Goal: Task Accomplishment & Management: Use online tool/utility

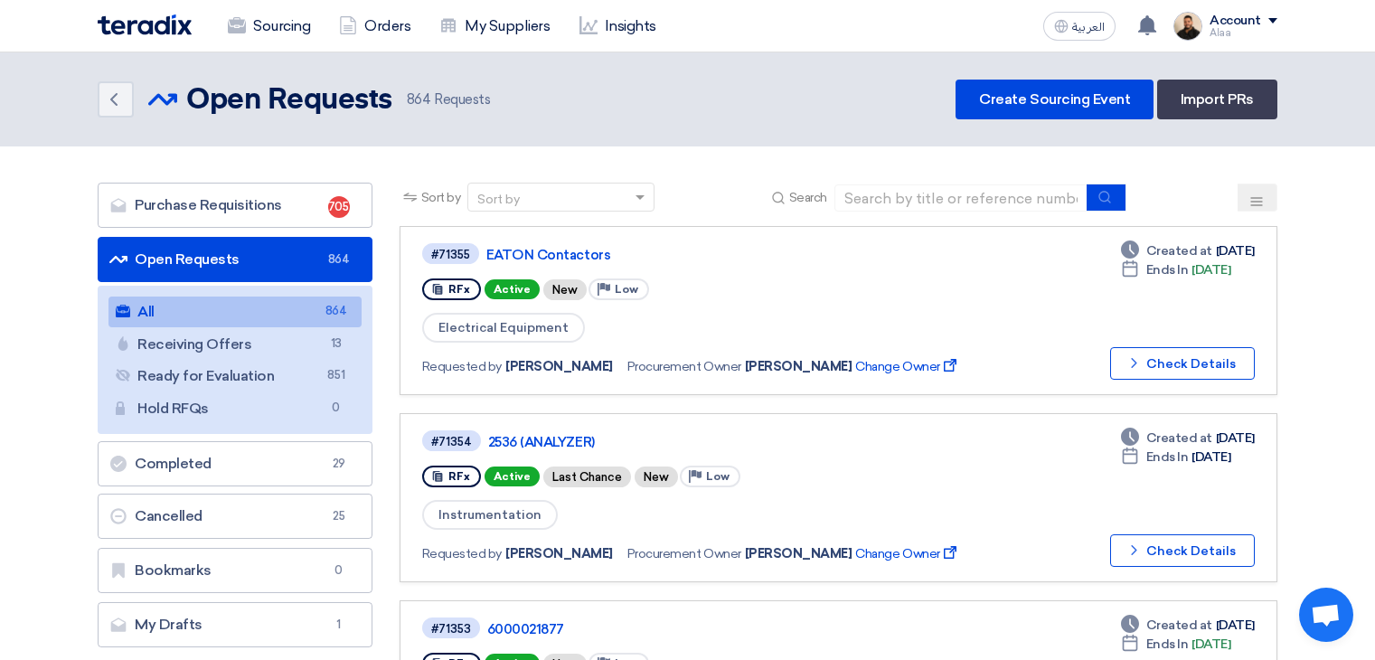
click at [268, 20] on link "Sourcing" at bounding box center [268, 26] width 111 height 40
click at [296, 24] on link "Sourcing" at bounding box center [268, 26] width 111 height 40
click at [297, 24] on link "Sourcing" at bounding box center [268, 26] width 111 height 40
click at [463, 33] on link "My Suppliers" at bounding box center [494, 26] width 139 height 40
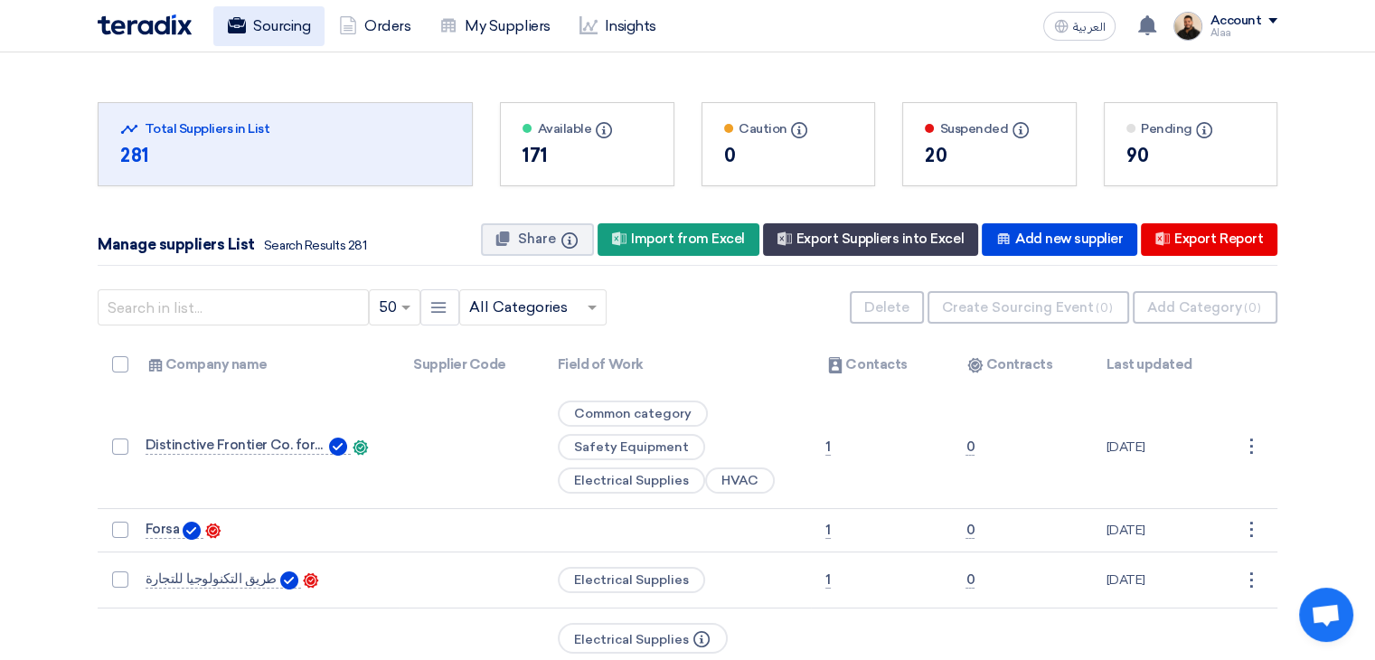
click at [269, 34] on link "Sourcing" at bounding box center [268, 26] width 111 height 40
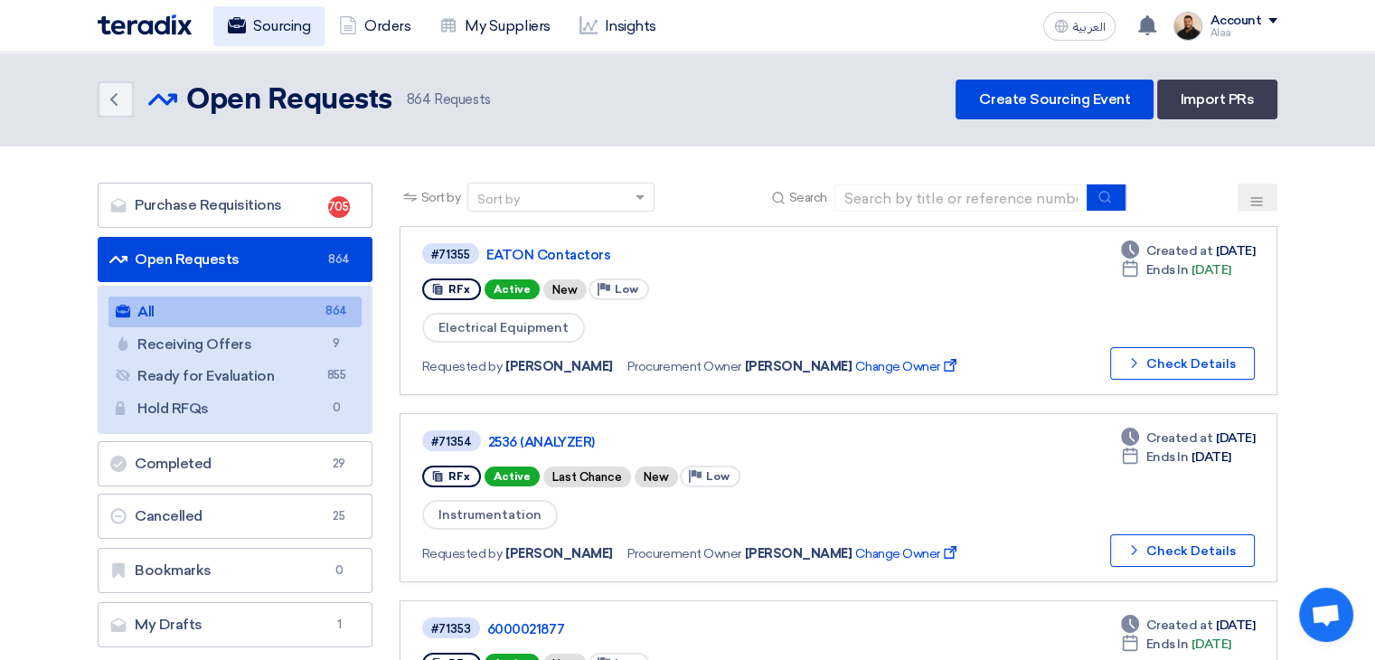
click at [304, 29] on link "Sourcing" at bounding box center [268, 26] width 111 height 40
click at [511, 25] on link "My Suppliers" at bounding box center [494, 26] width 139 height 40
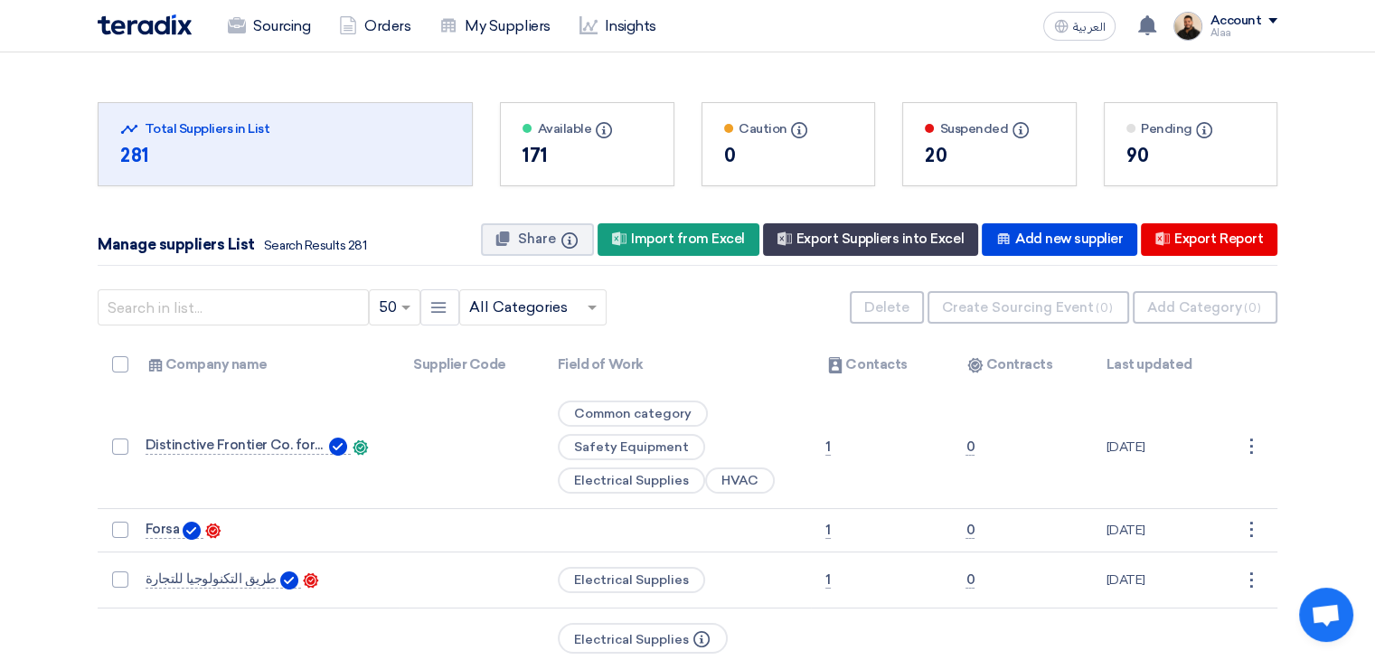
click at [523, 304] on input "text" at bounding box center [523, 308] width 109 height 30
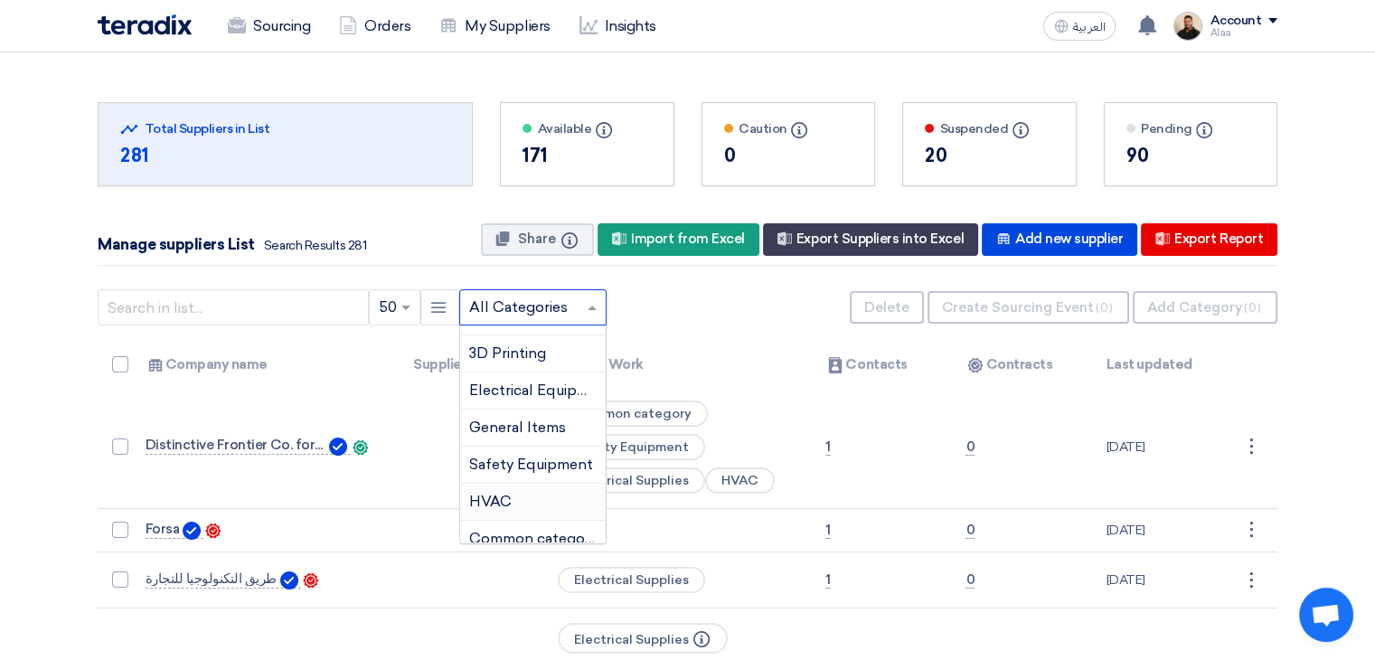
scroll to position [483, 0]
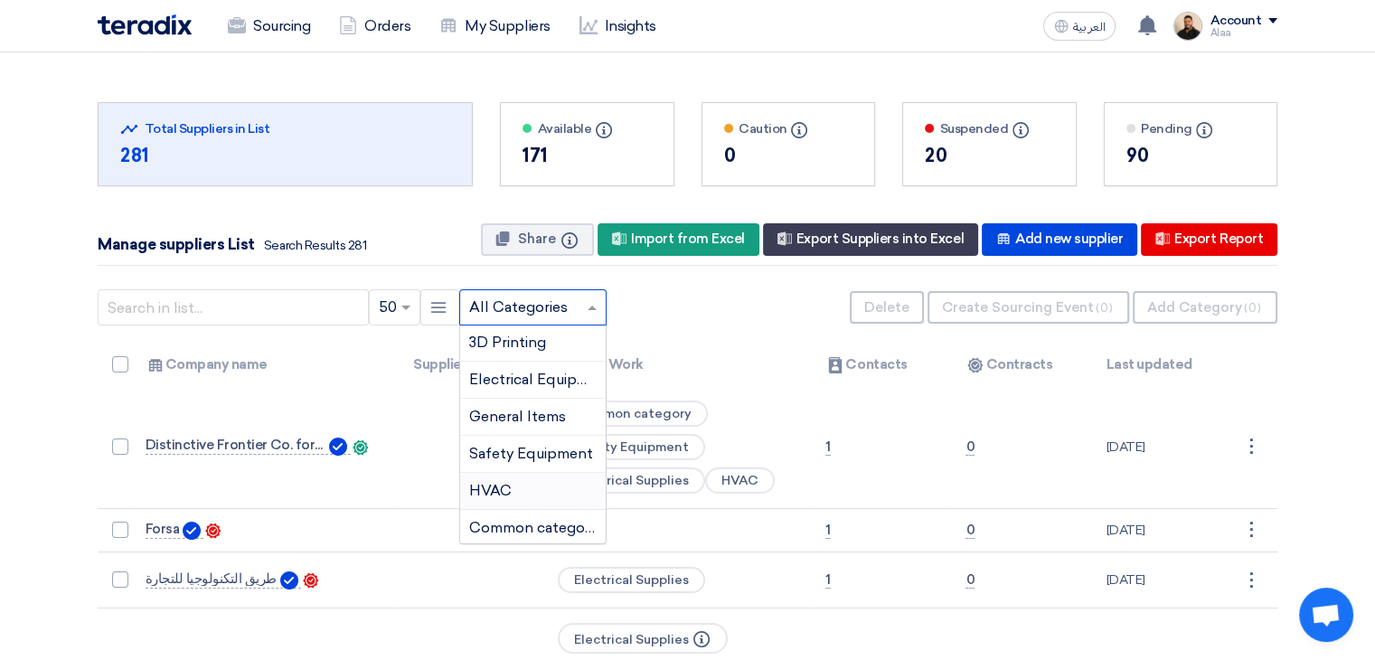
click at [499, 484] on span "HVAC" at bounding box center [490, 490] width 42 height 17
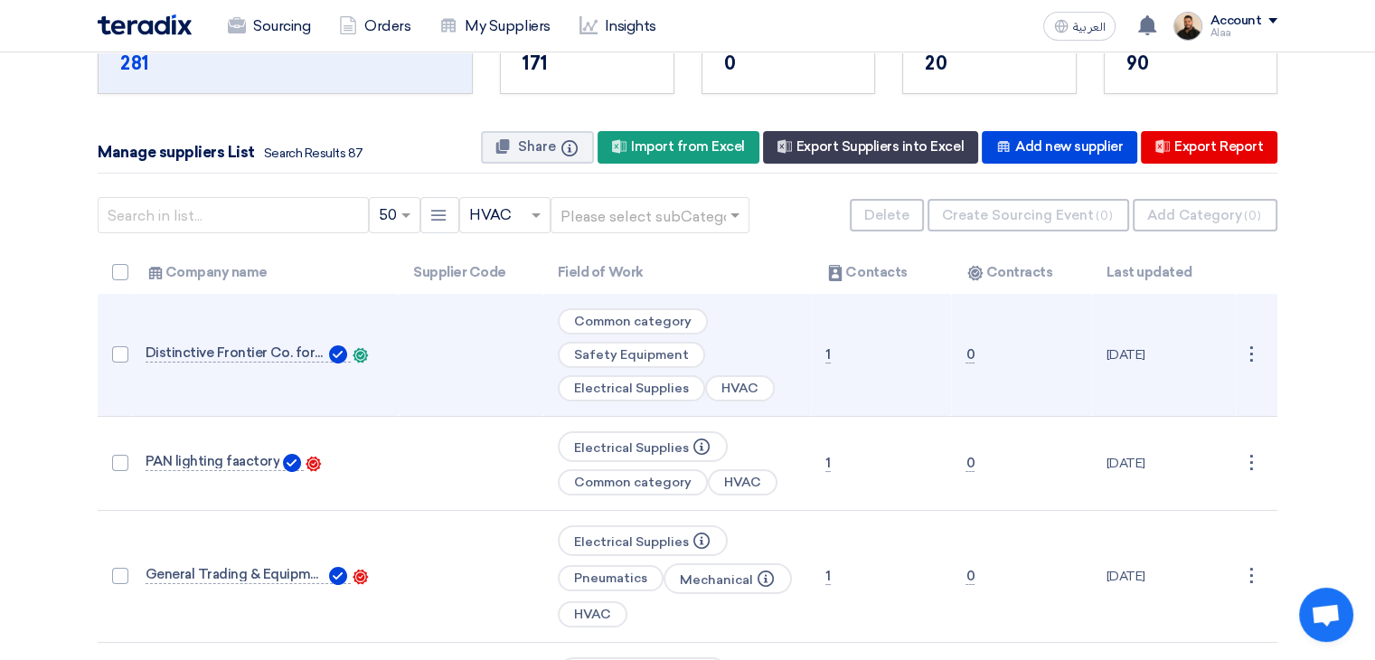
scroll to position [0, 0]
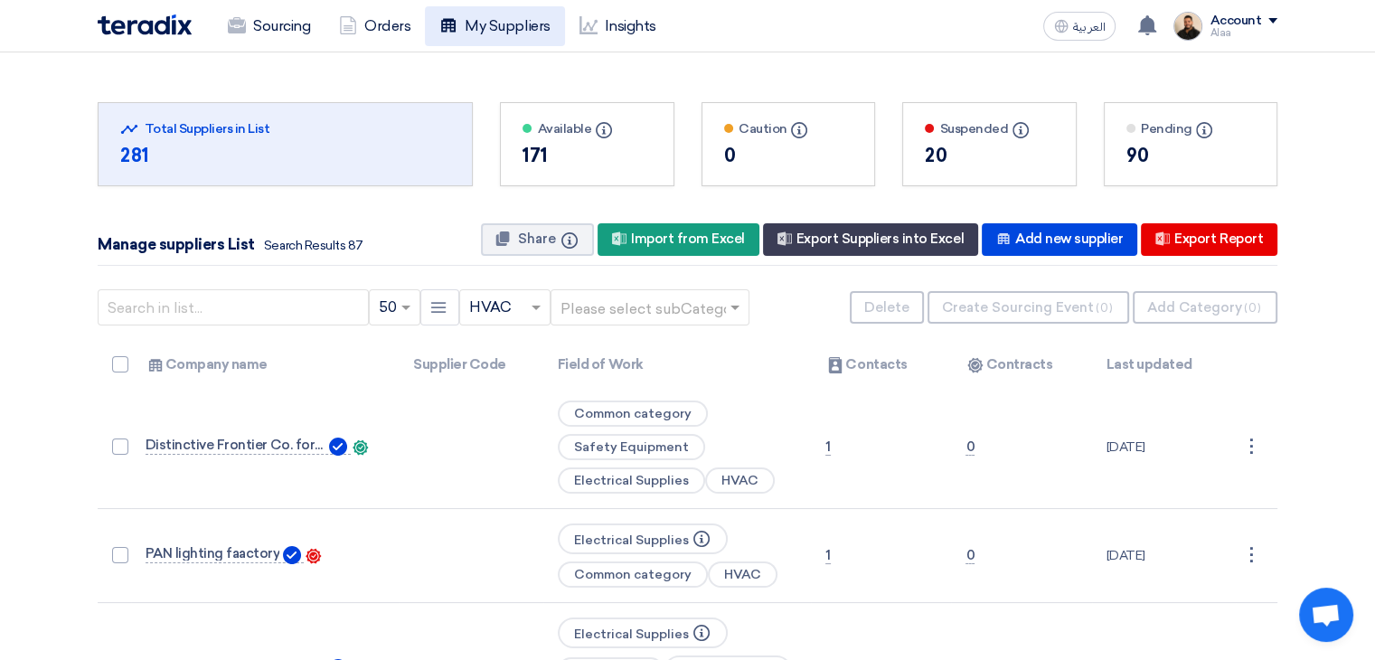
click at [525, 21] on link "My Suppliers" at bounding box center [494, 26] width 139 height 40
click at [633, 33] on link "Insights" at bounding box center [618, 26] width 106 height 40
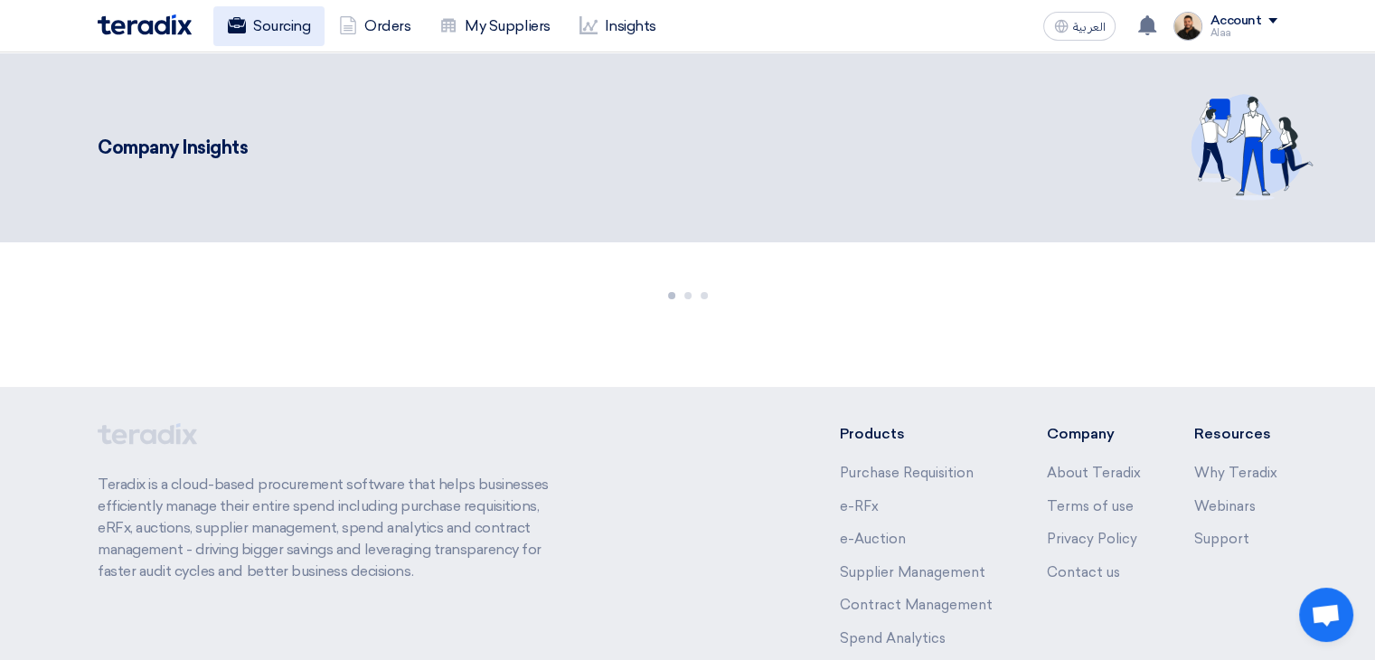
click at [276, 33] on link "Sourcing" at bounding box center [268, 26] width 111 height 40
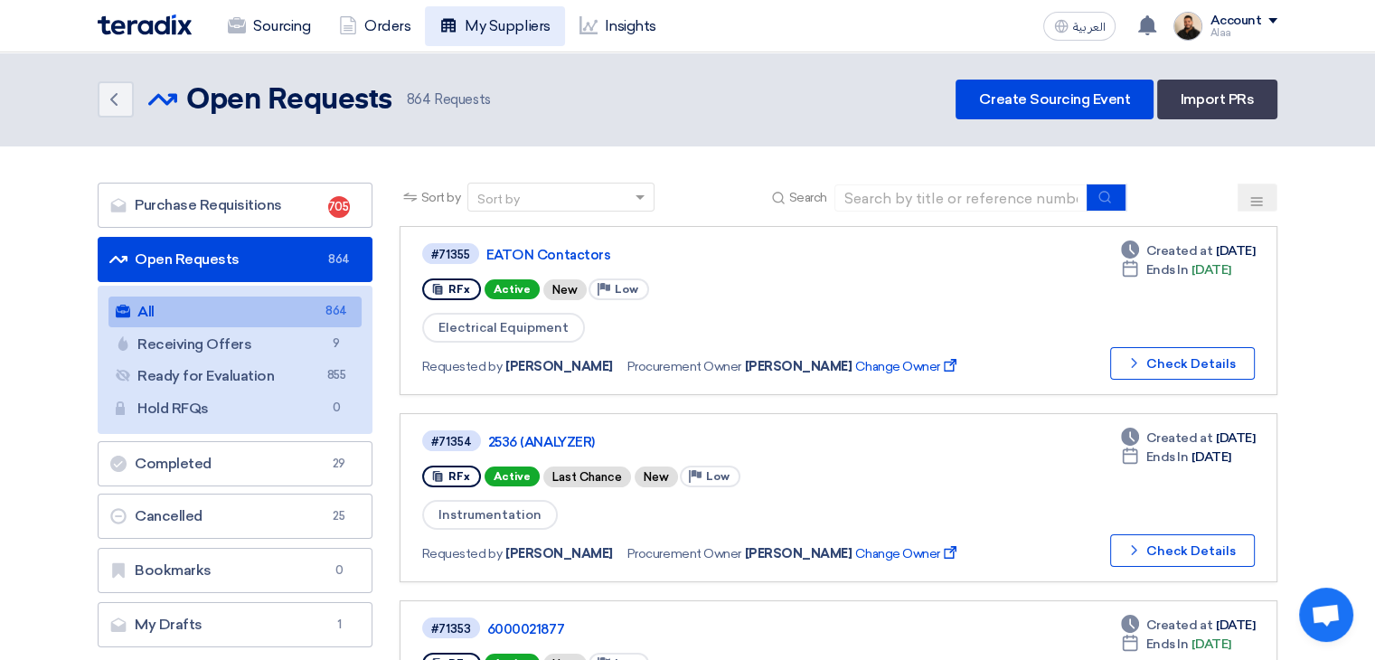
click at [538, 33] on link "My Suppliers" at bounding box center [494, 26] width 139 height 40
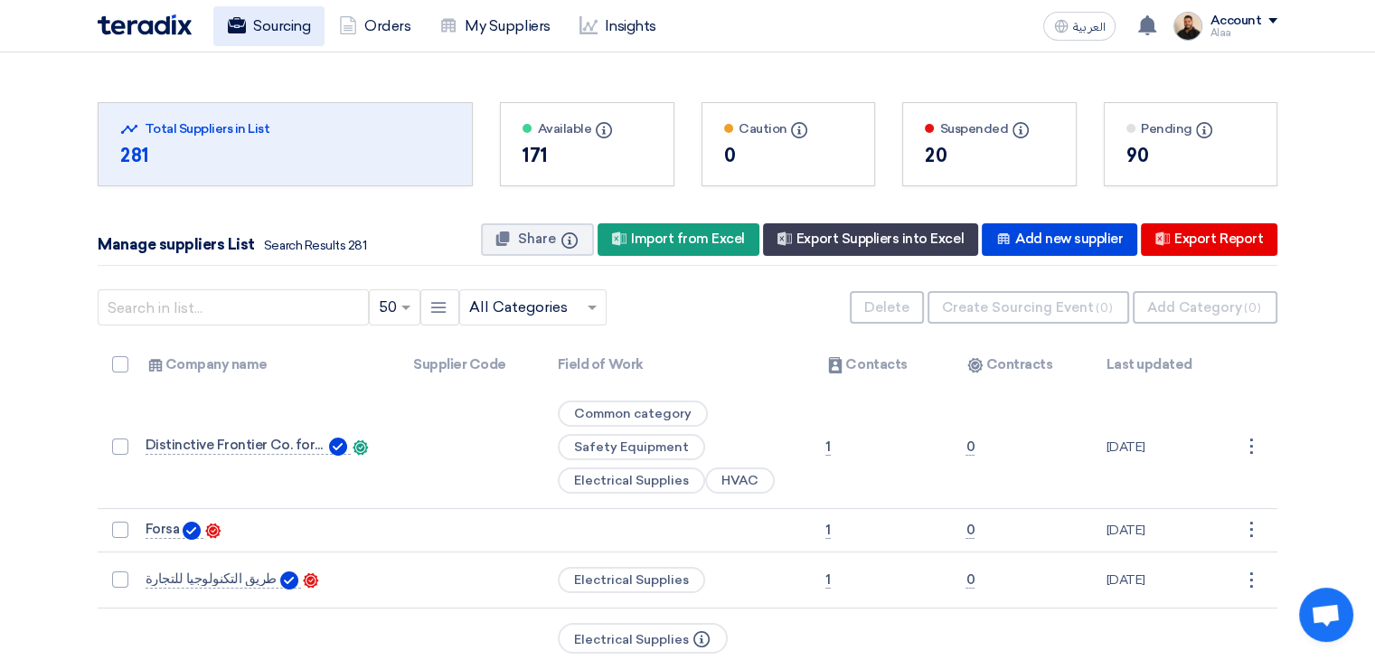
click at [291, 26] on link "Sourcing" at bounding box center [268, 26] width 111 height 40
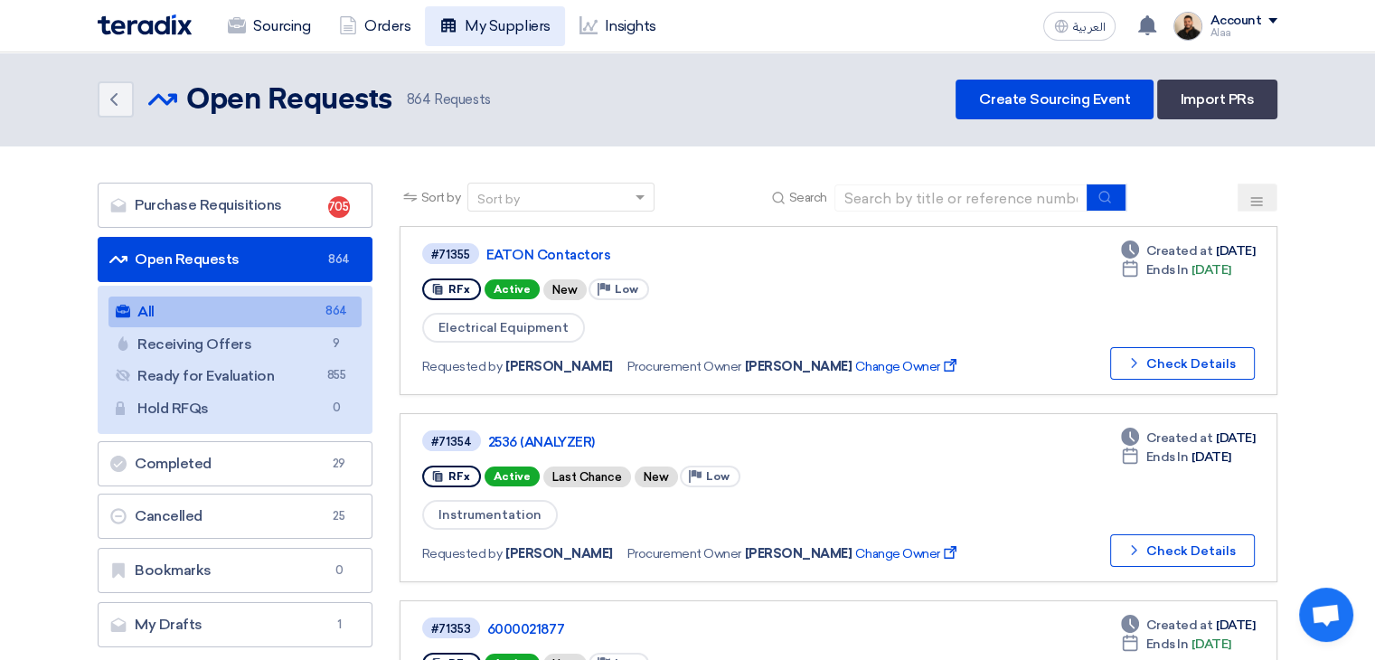
click at [526, 33] on link "My Suppliers" at bounding box center [494, 26] width 139 height 40
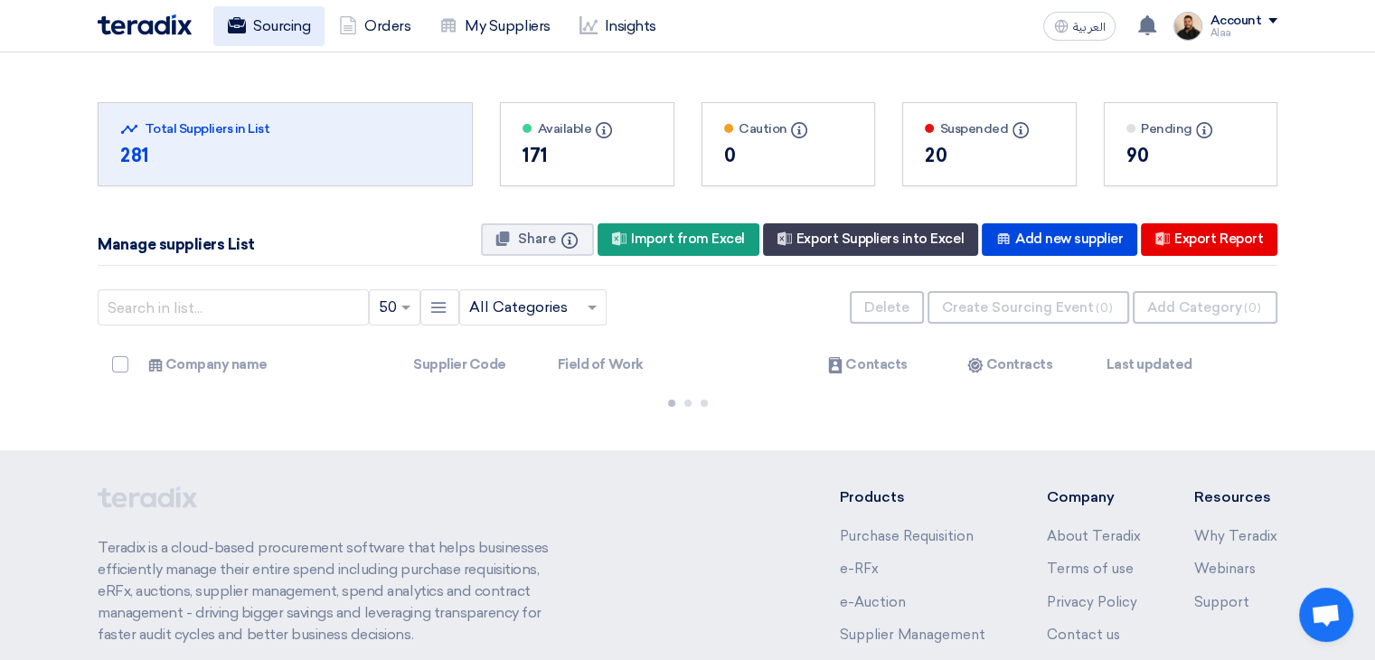
click at [296, 37] on link "Sourcing" at bounding box center [268, 26] width 111 height 40
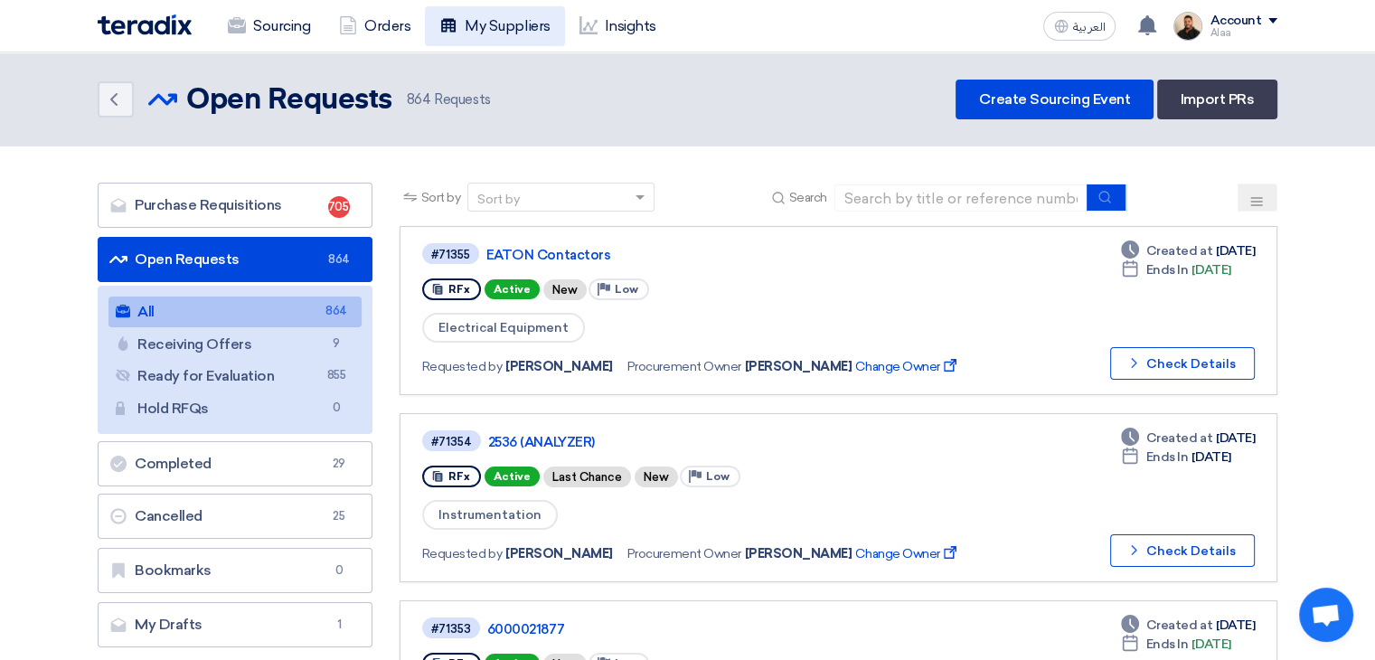
click at [558, 26] on link "My Suppliers" at bounding box center [494, 26] width 139 height 40
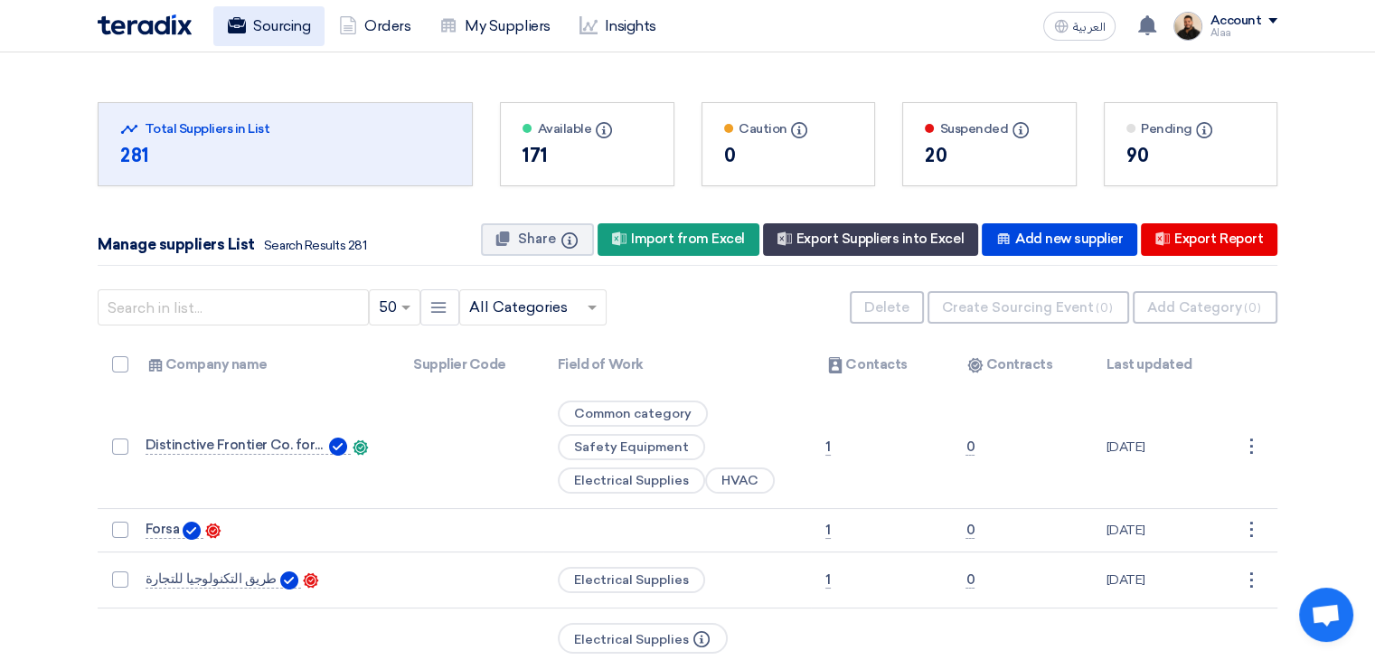
click at [287, 12] on link "Sourcing" at bounding box center [268, 26] width 111 height 40
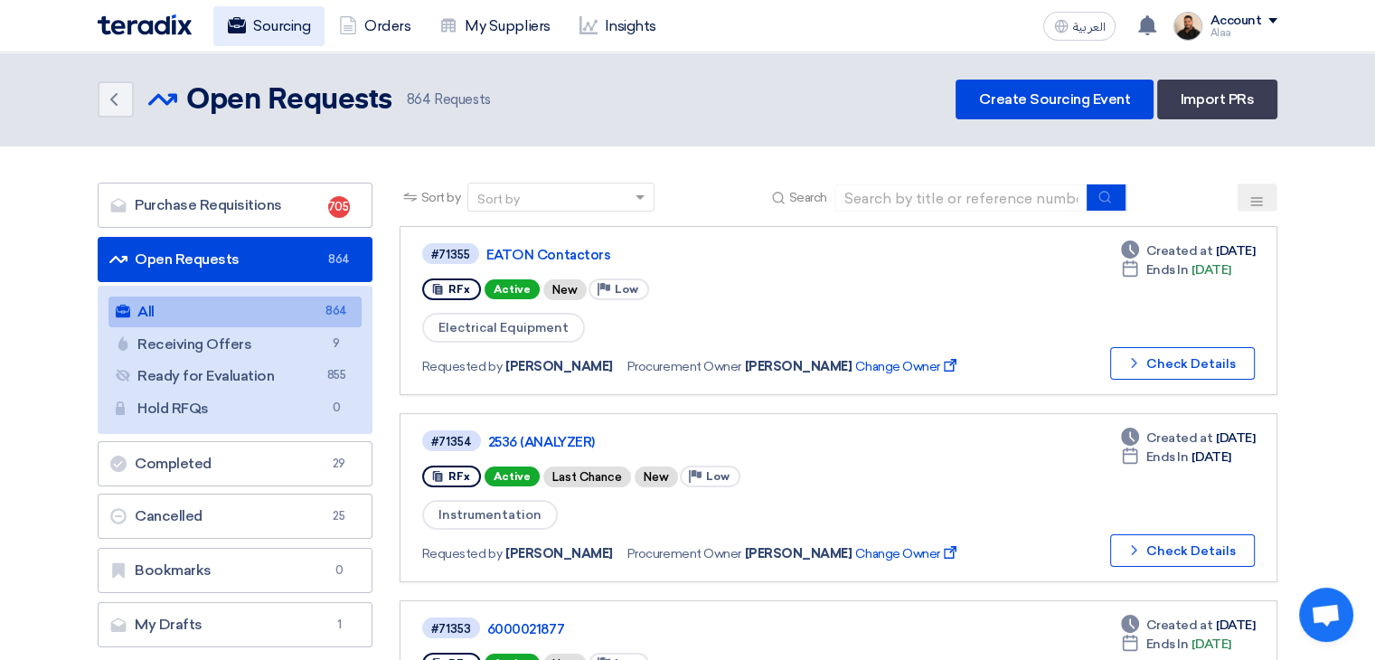
click at [291, 33] on link "Sourcing" at bounding box center [268, 26] width 111 height 40
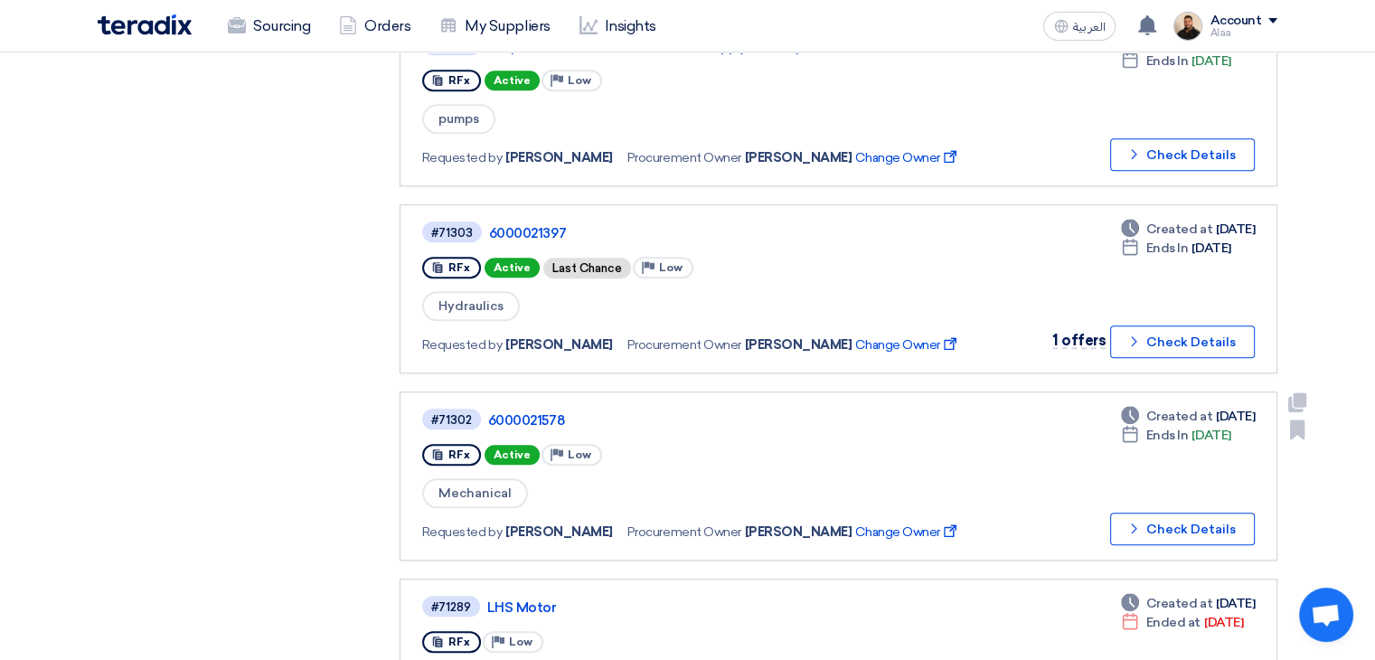
scroll to position [1537, 0]
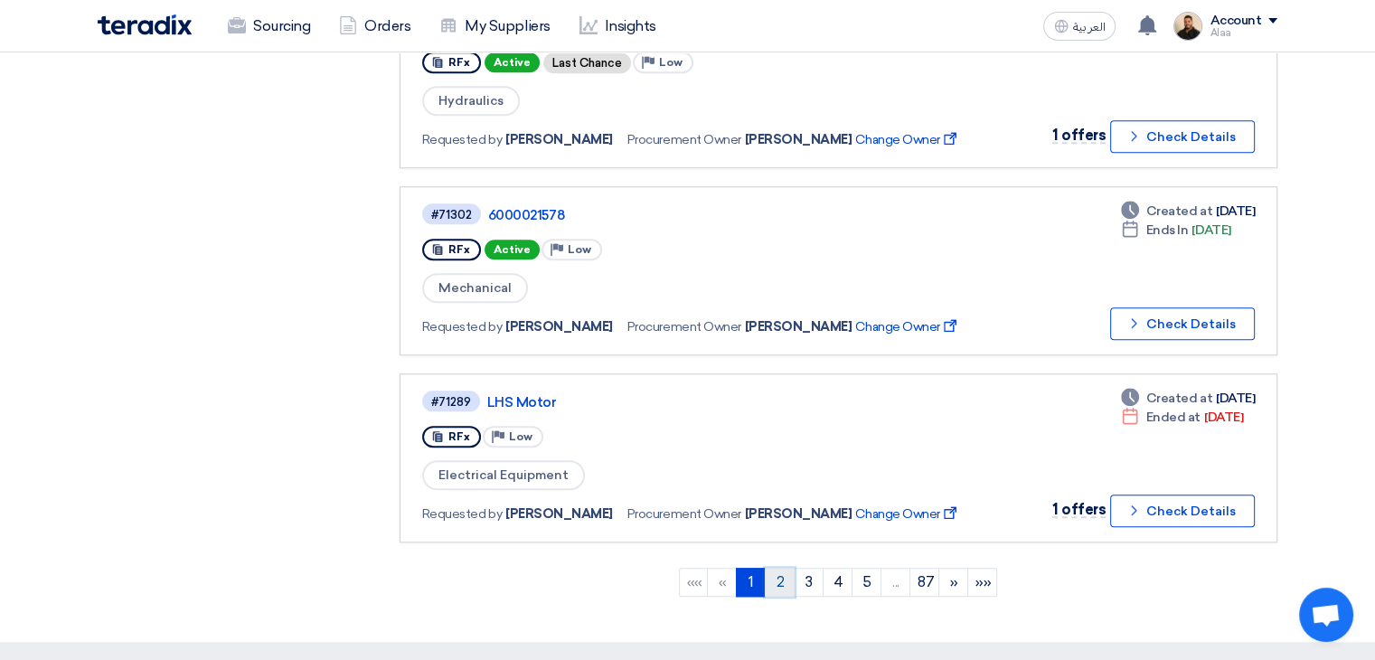
click at [785, 568] on link "2" at bounding box center [780, 582] width 30 height 29
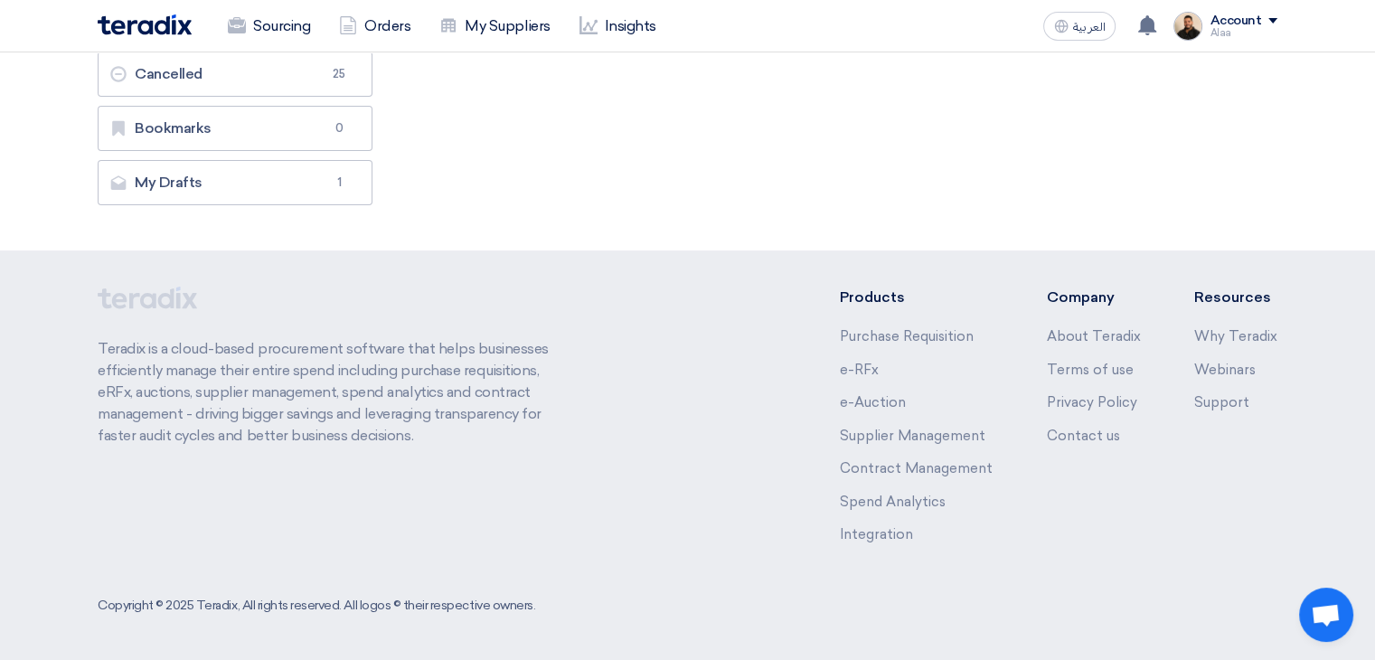
scroll to position [0, 0]
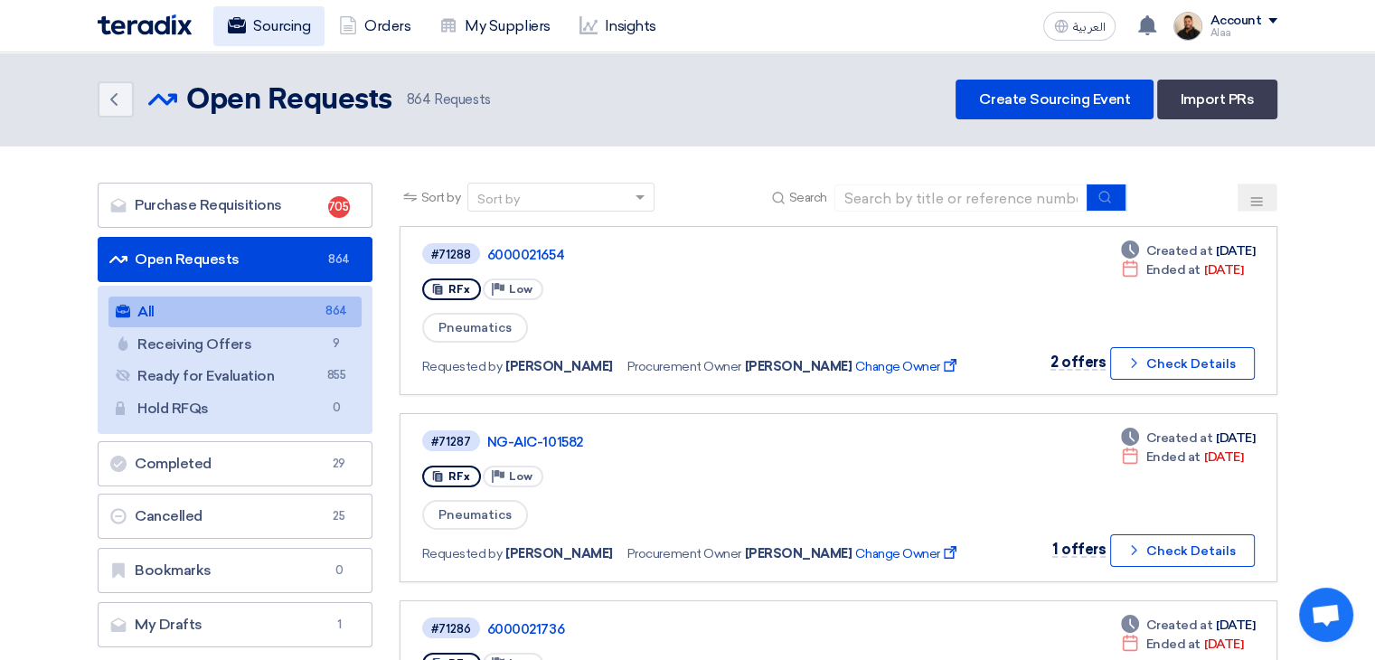
click at [255, 23] on link "Sourcing" at bounding box center [268, 26] width 111 height 40
click at [271, 24] on link "Sourcing" at bounding box center [268, 26] width 111 height 40
click at [274, 35] on link "Sourcing" at bounding box center [268, 26] width 111 height 40
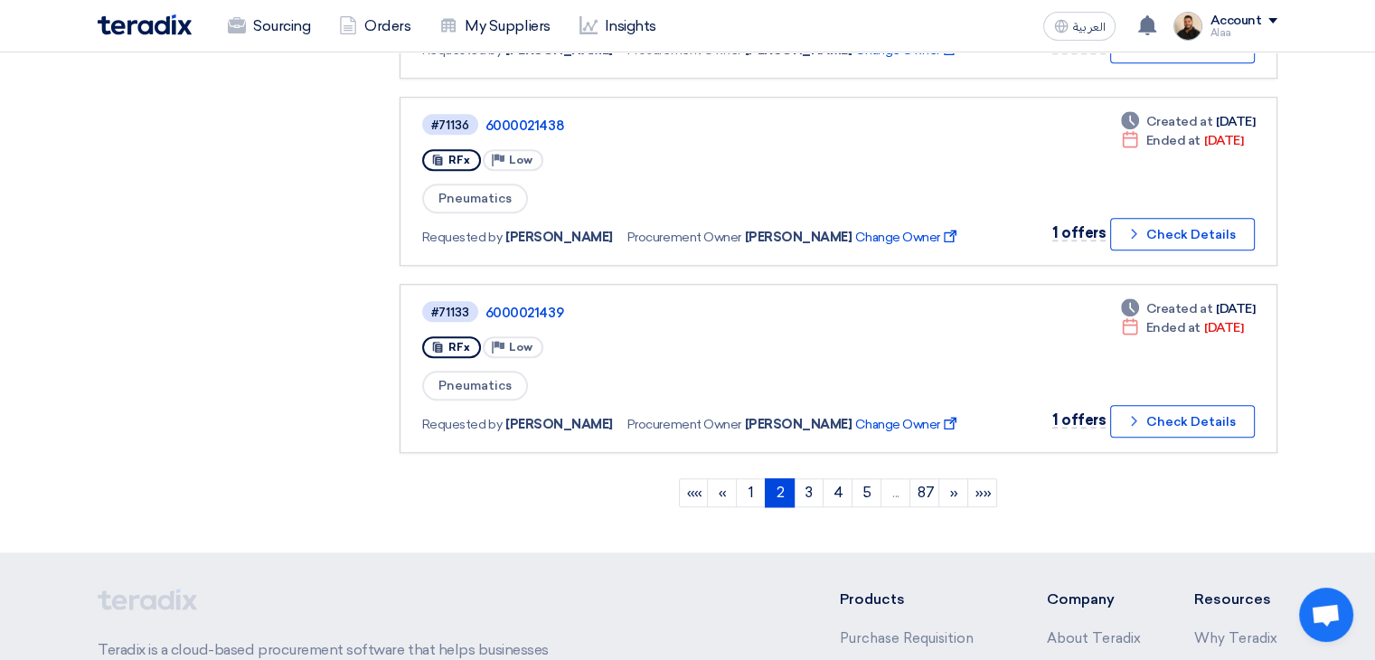
scroll to position [1627, 0]
click at [745, 477] on link "1" at bounding box center [751, 491] width 30 height 29
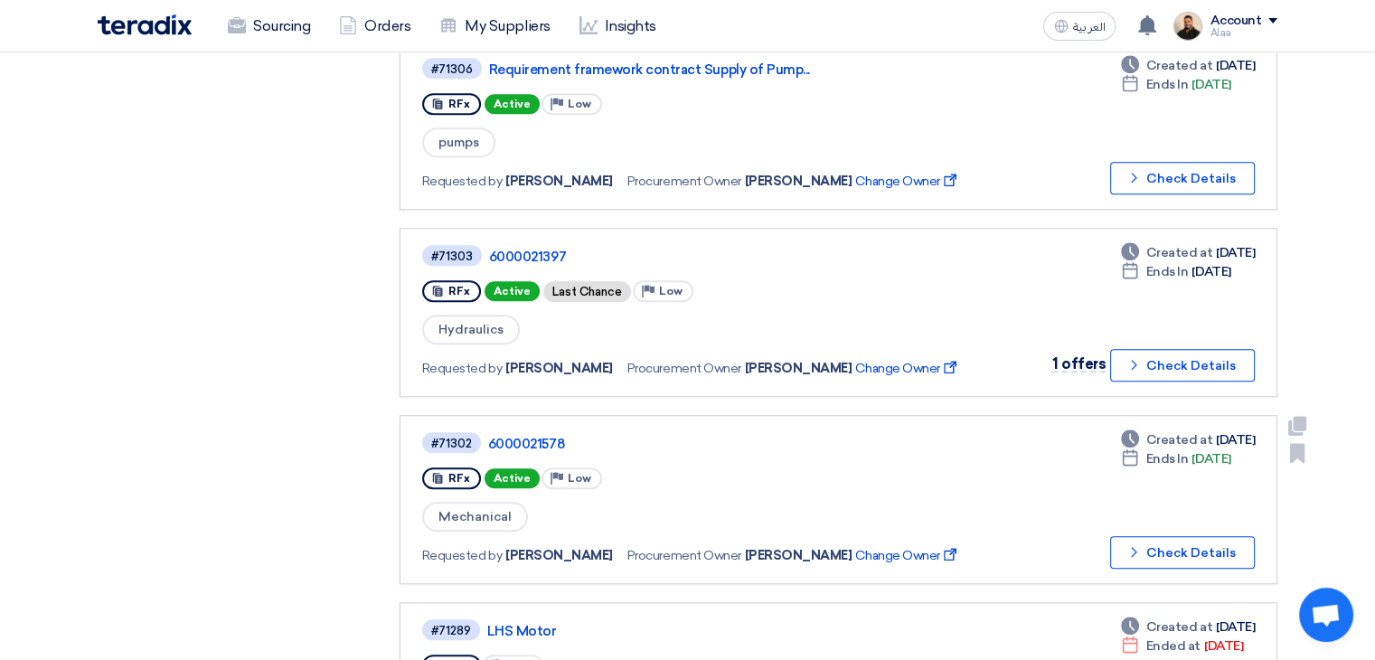
scroll to position [1446, 0]
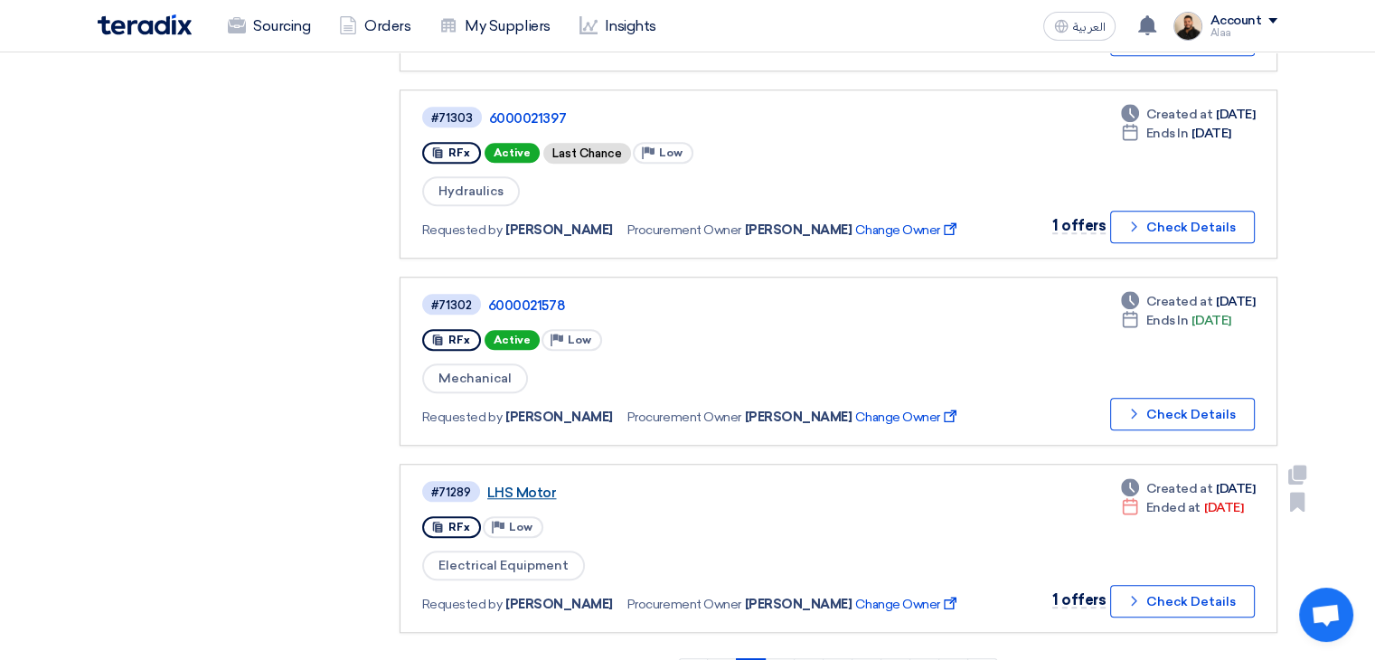
click at [508, 484] on link "LHS Motor" at bounding box center [713, 492] width 452 height 16
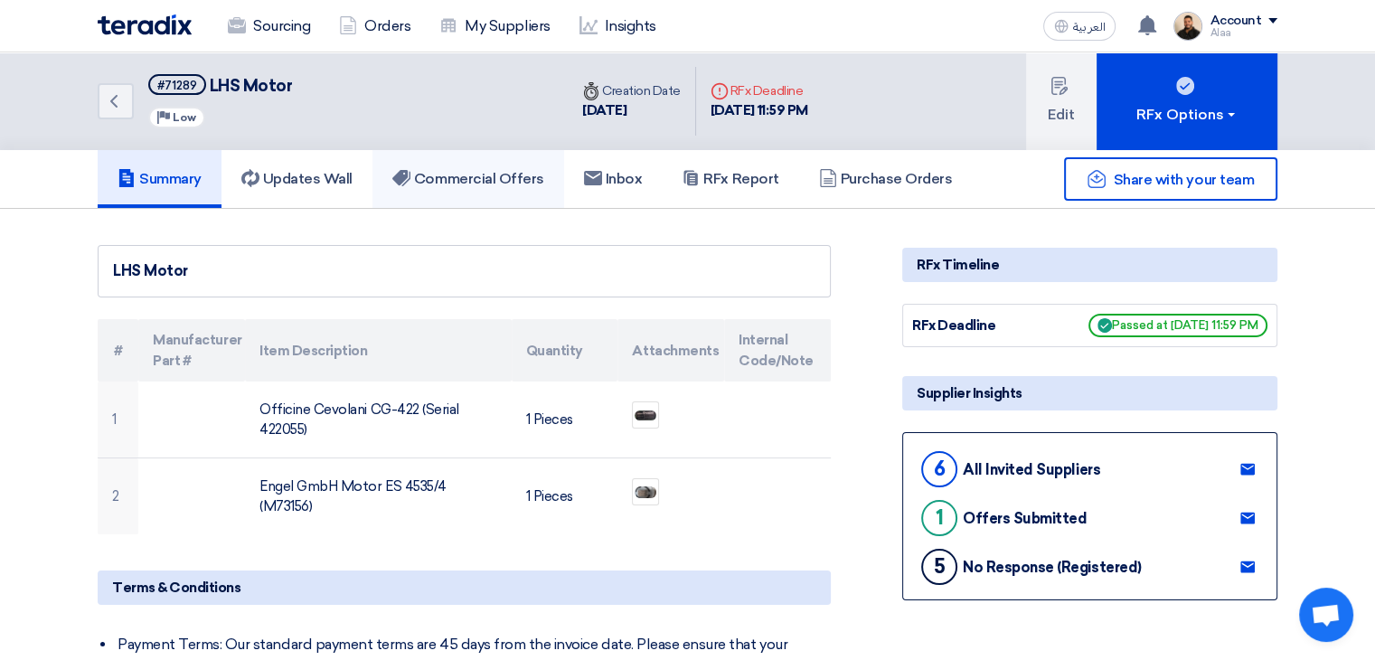
click at [530, 178] on h5 "Commercial Offers" at bounding box center [468, 179] width 152 height 18
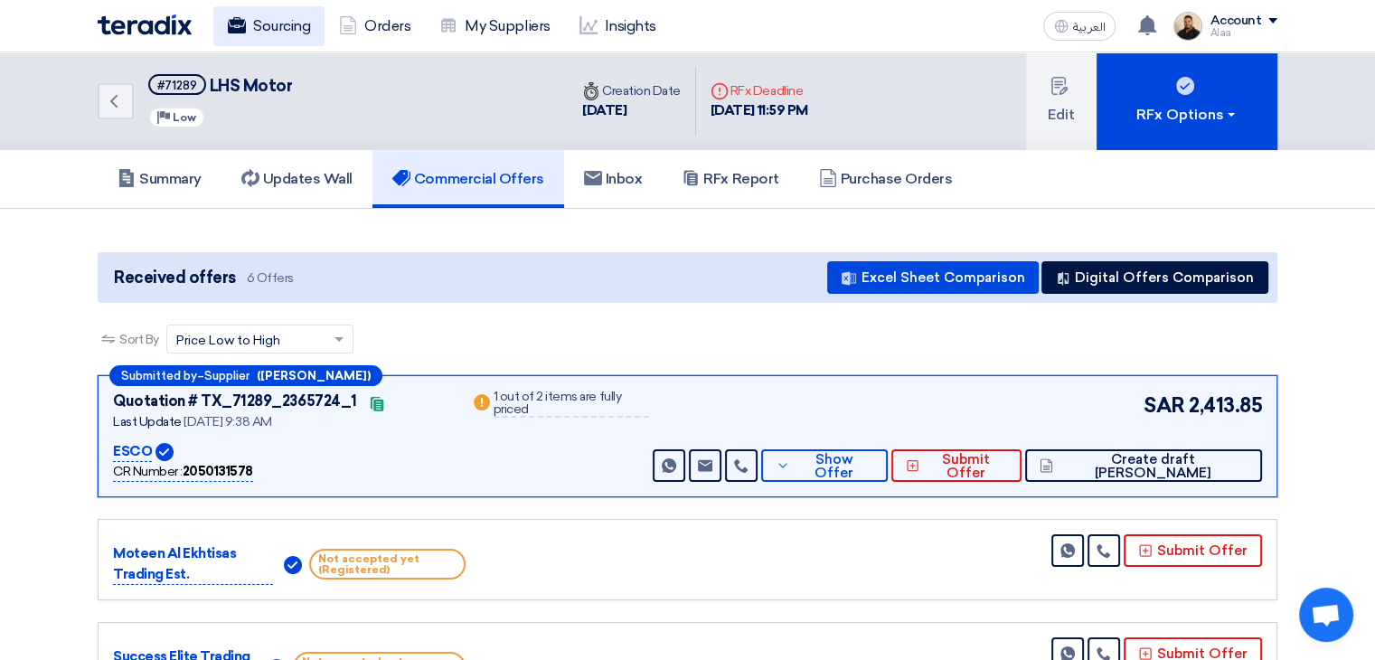
click at [275, 25] on link "Sourcing" at bounding box center [268, 26] width 111 height 40
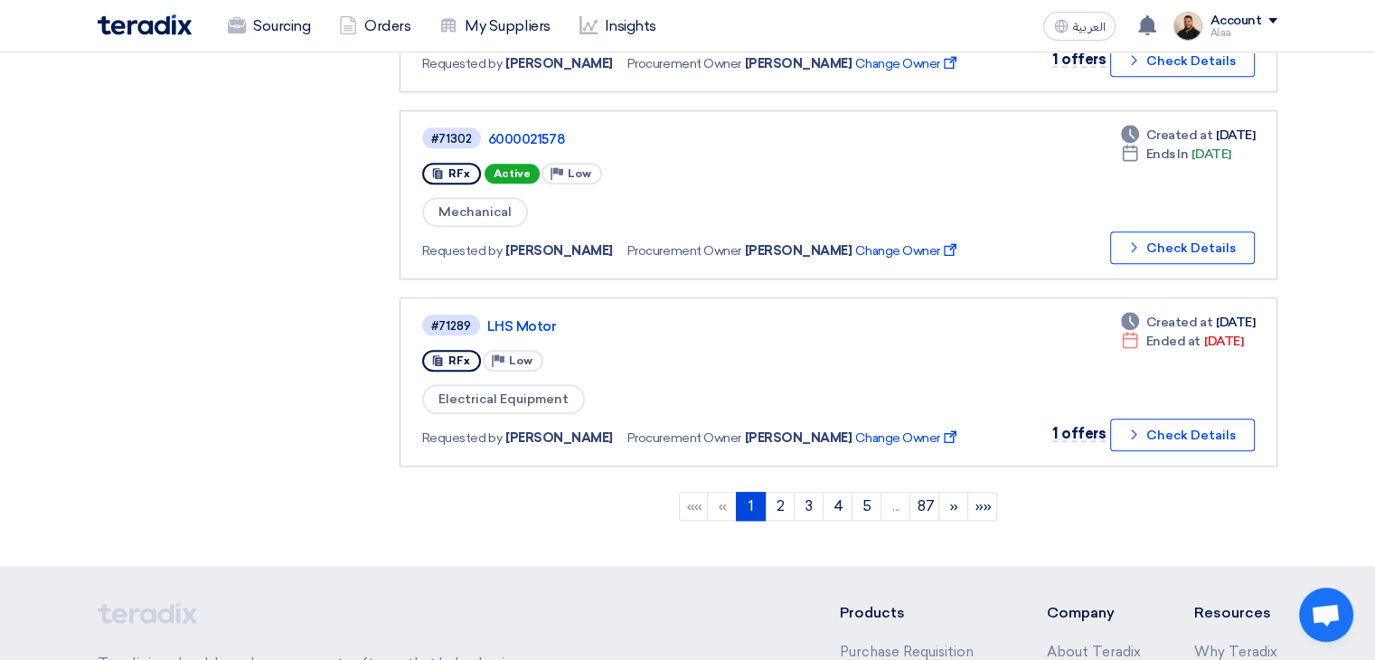
scroll to position [1808, 0]
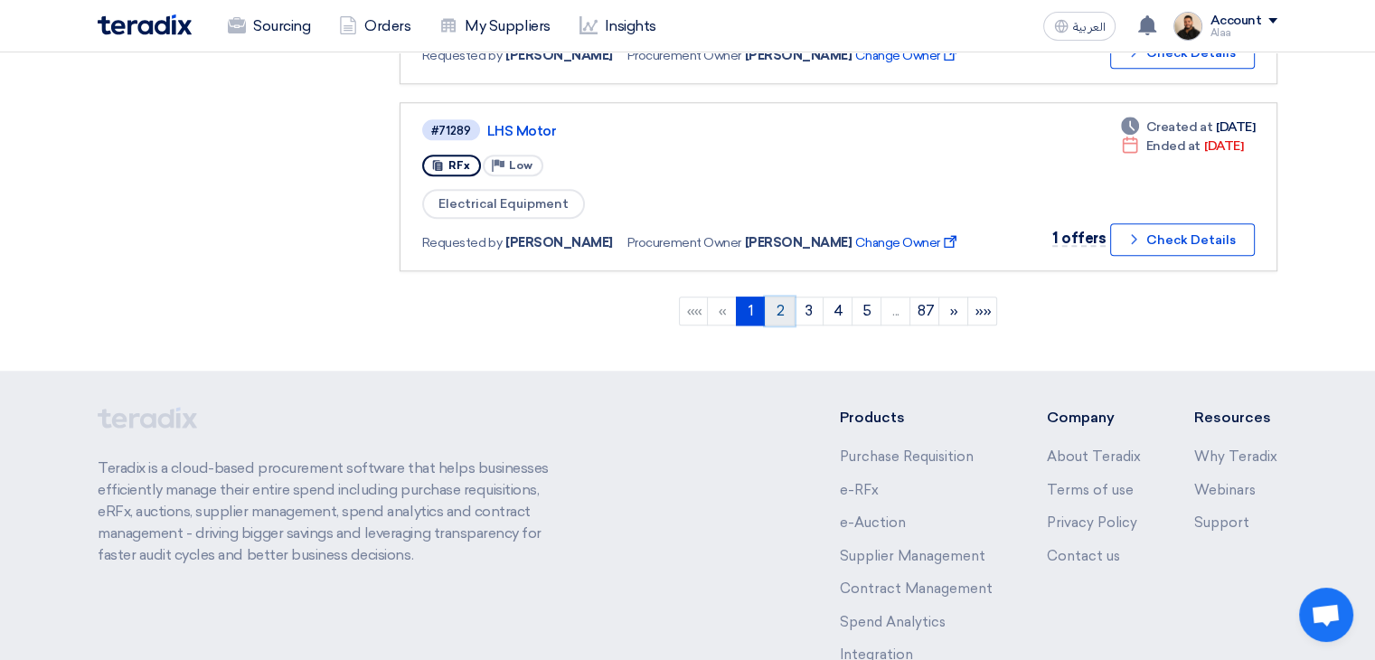
click at [781, 297] on link "2" at bounding box center [780, 310] width 30 height 29
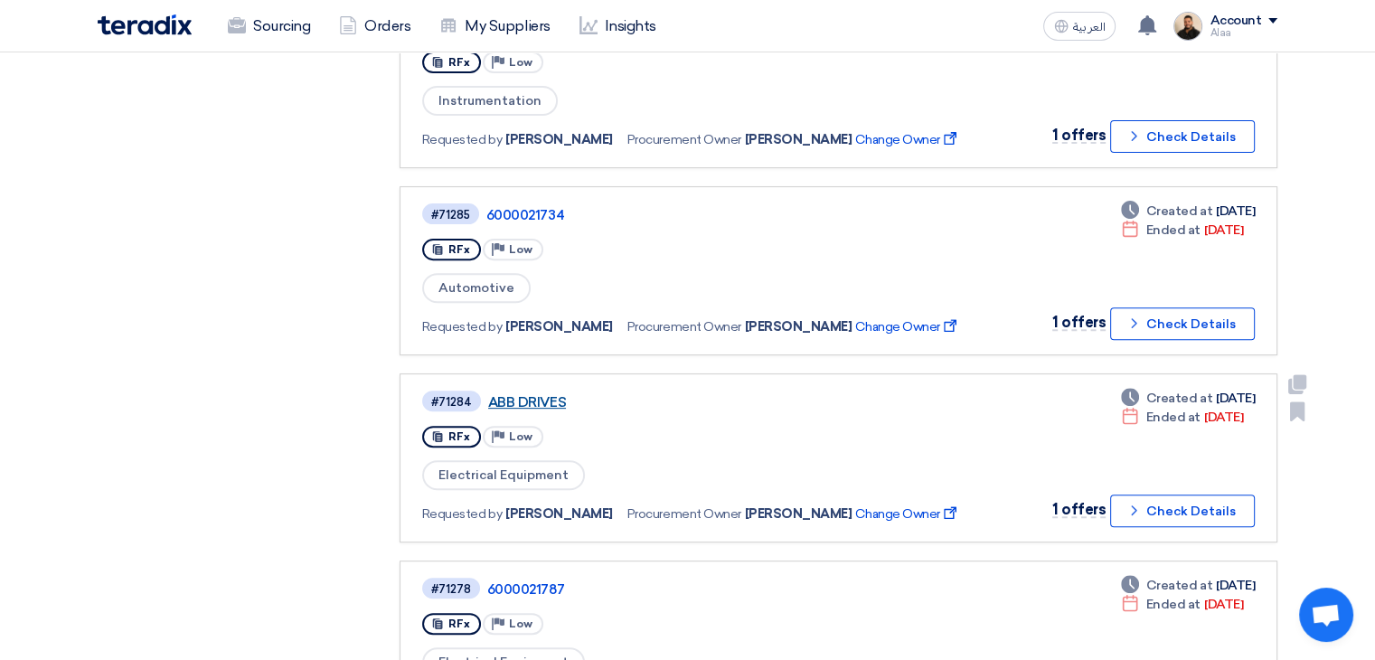
scroll to position [633, 0]
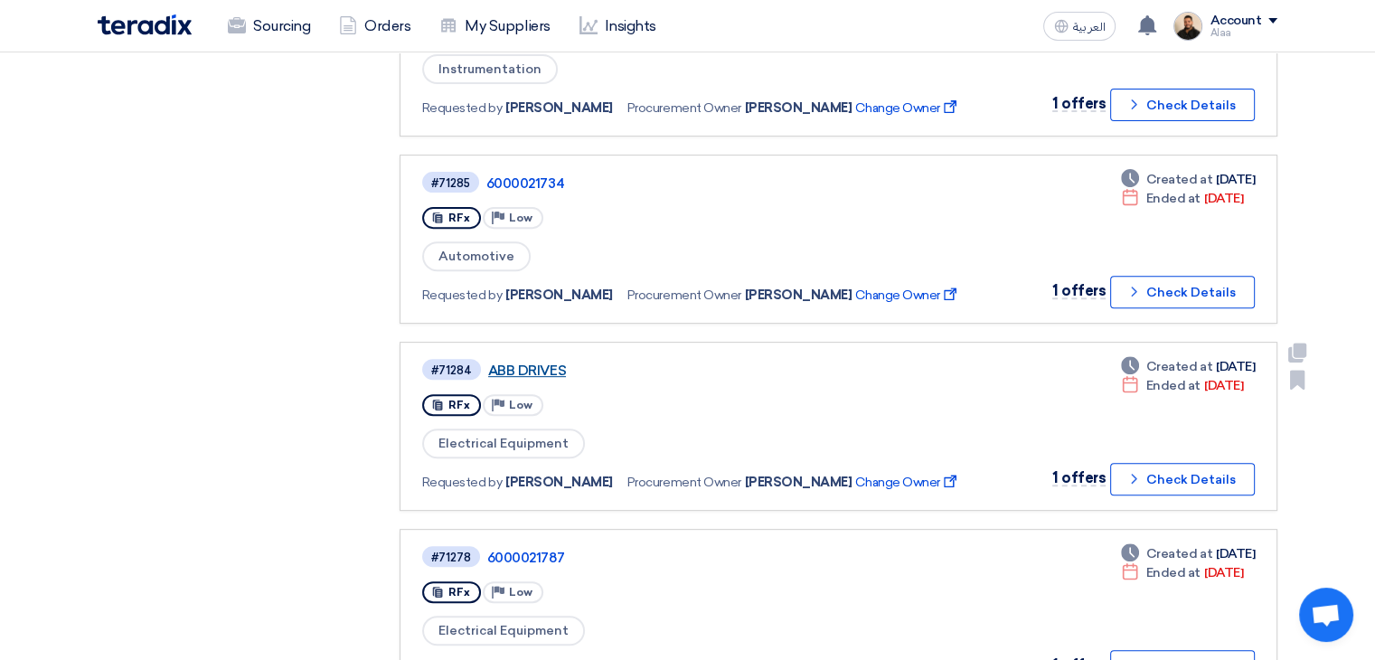
click at [543, 362] on link "ABB DRIVES" at bounding box center [714, 370] width 452 height 16
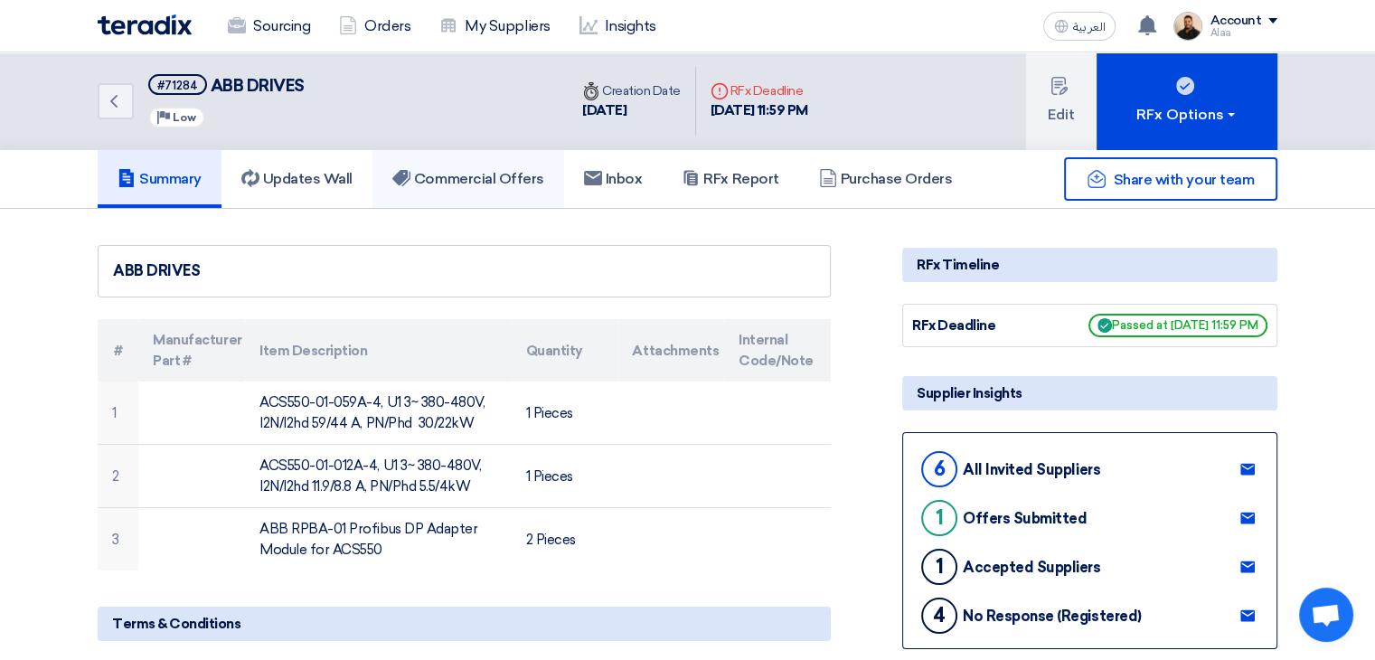
click at [535, 185] on h5 "Commercial Offers" at bounding box center [468, 179] width 152 height 18
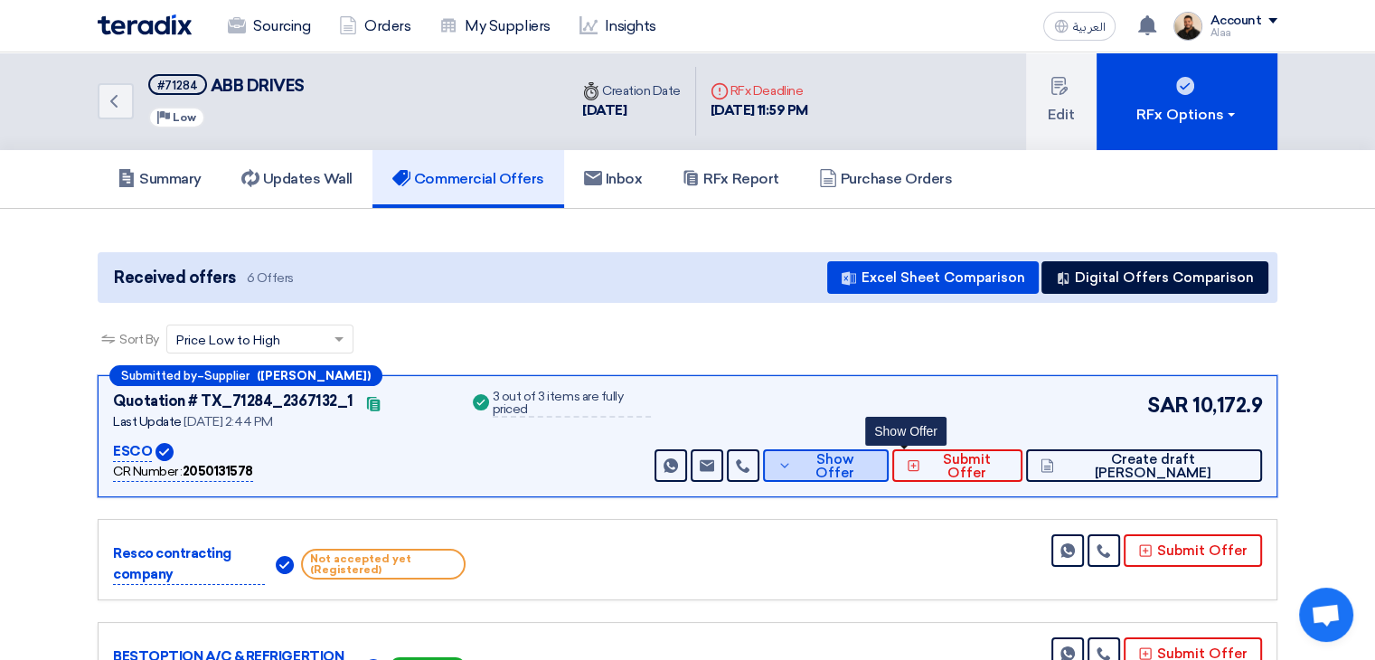
click at [875, 455] on span "Show Offer" at bounding box center [835, 466] width 79 height 27
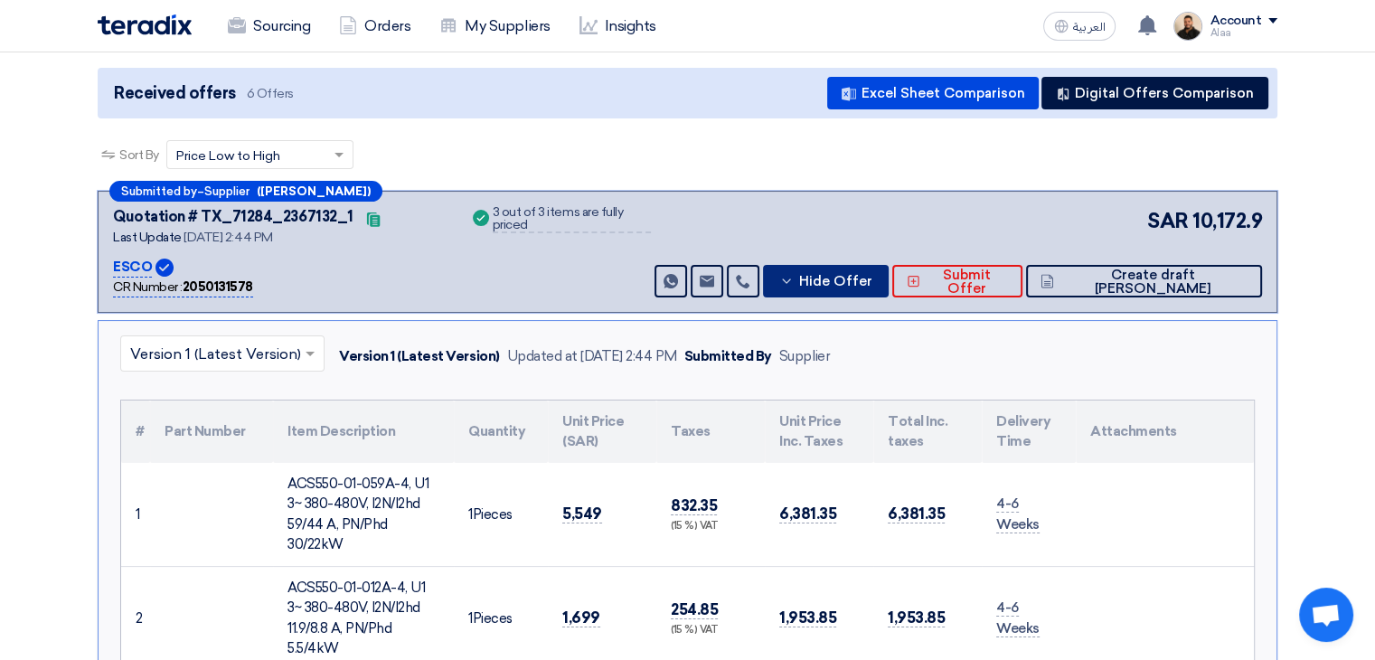
scroll to position [452, 0]
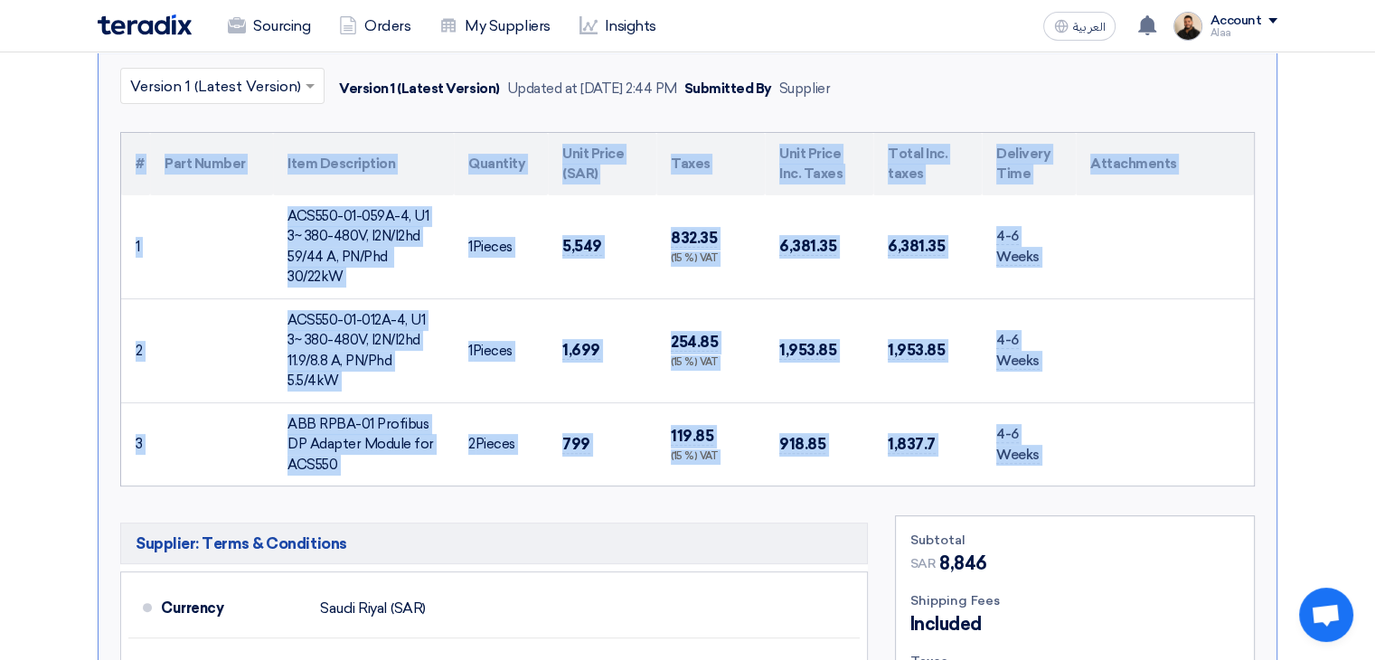
drag, startPoint x: 1100, startPoint y: 458, endPoint x: 94, endPoint y: 168, distance: 1047.0
click at [94, 168] on div "Submitted by – Supplier (Zameer Hussain) Quotation # TX_71284_2367132_1 Contact…" at bounding box center [687, 665] width 1207 height 1485
copy div "# Part Number Item Description Quantity Unit Price (SAR) Taxes Unit Price Inc. …"
click at [422, 357] on div "ACS550-01-012A-4, U1 3~ 380-480V, I2N/I2hd 11.9/8.8 A, PN/Phd 5.5/4kW" at bounding box center [363, 350] width 152 height 81
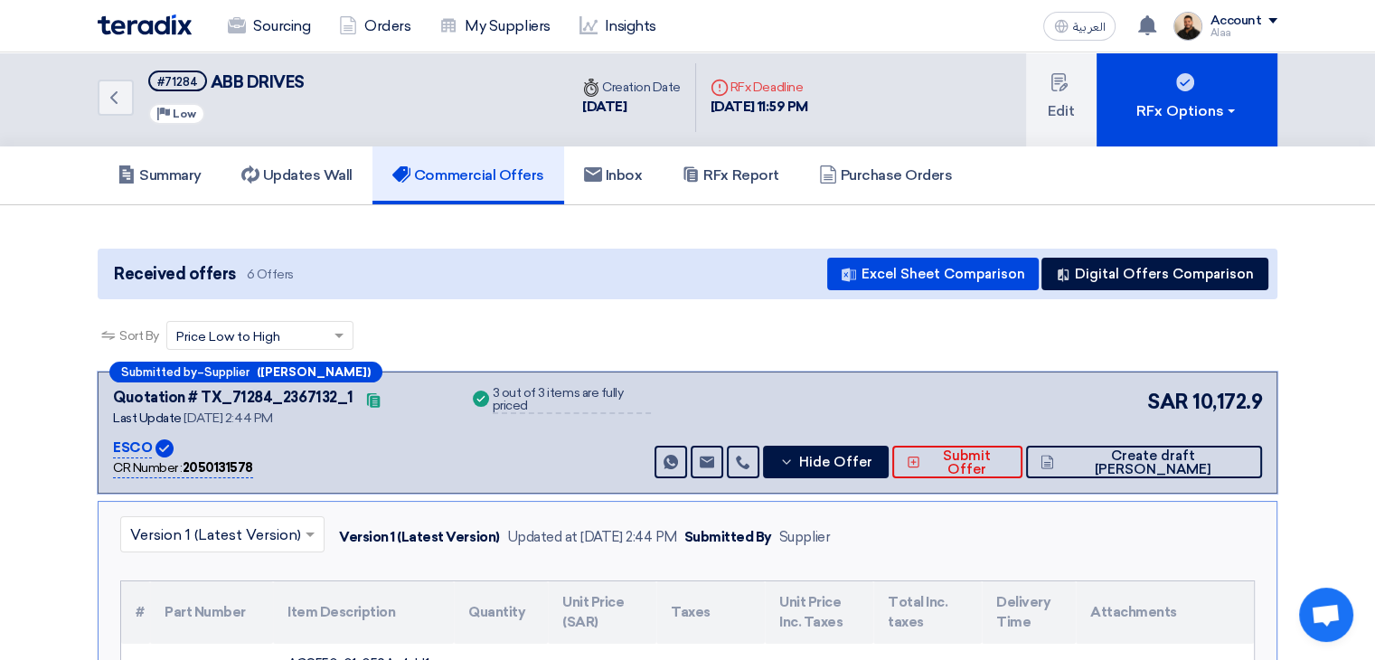
scroll to position [0, 0]
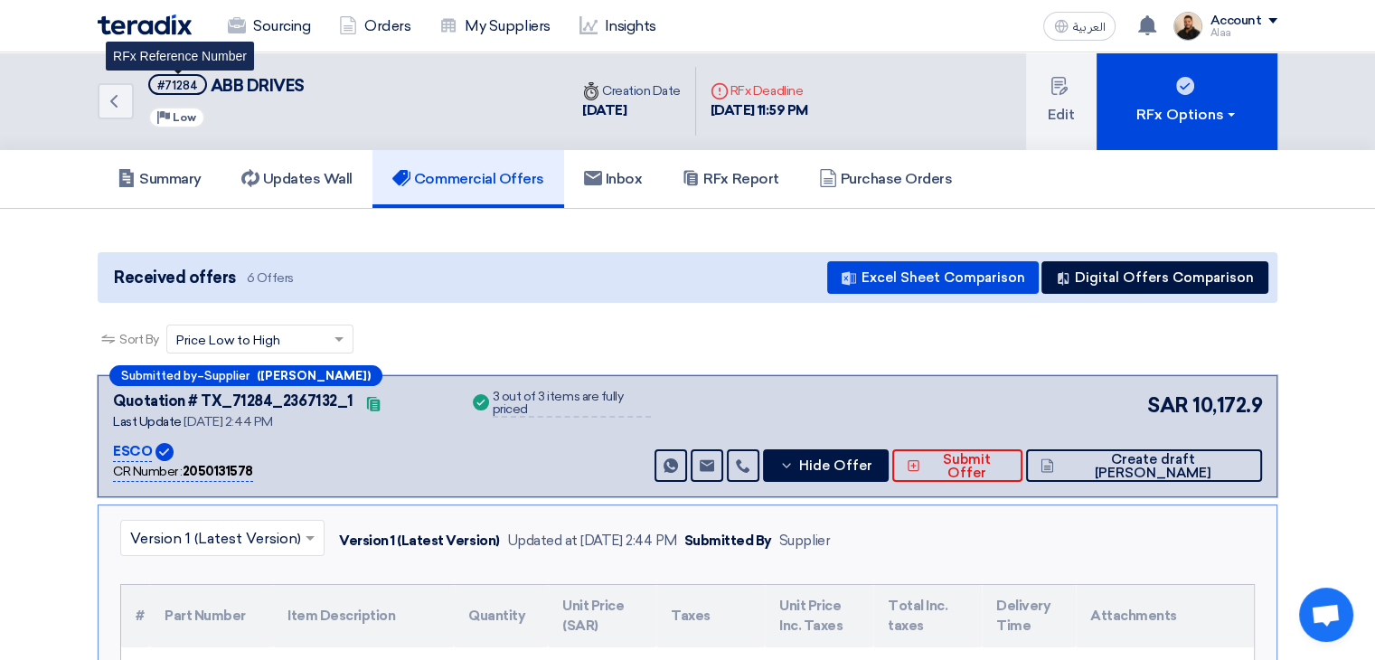
click at [173, 82] on div "#71284" at bounding box center [177, 86] width 41 height 12
click at [221, 95] on h5 "#71284 ABB DRIVES" at bounding box center [226, 85] width 156 height 23
click at [183, 84] on div "#71284" at bounding box center [177, 86] width 41 height 12
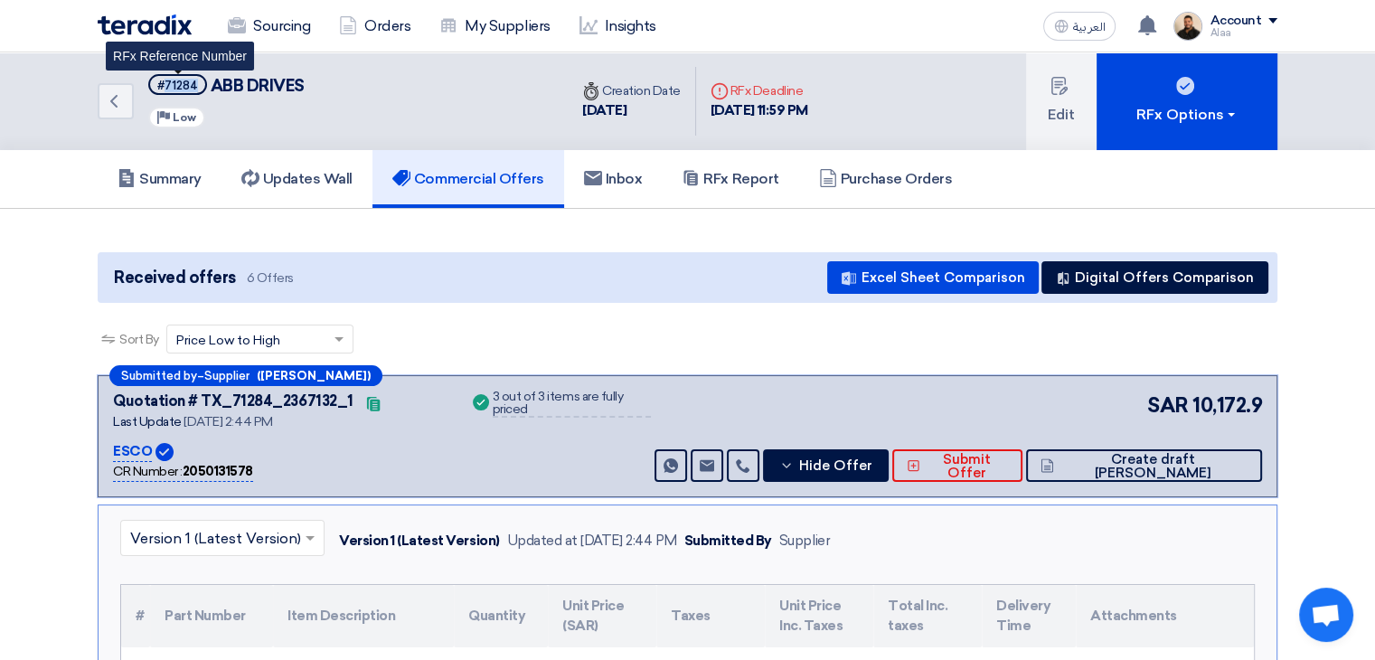
click at [182, 84] on div "#71284" at bounding box center [177, 86] width 41 height 12
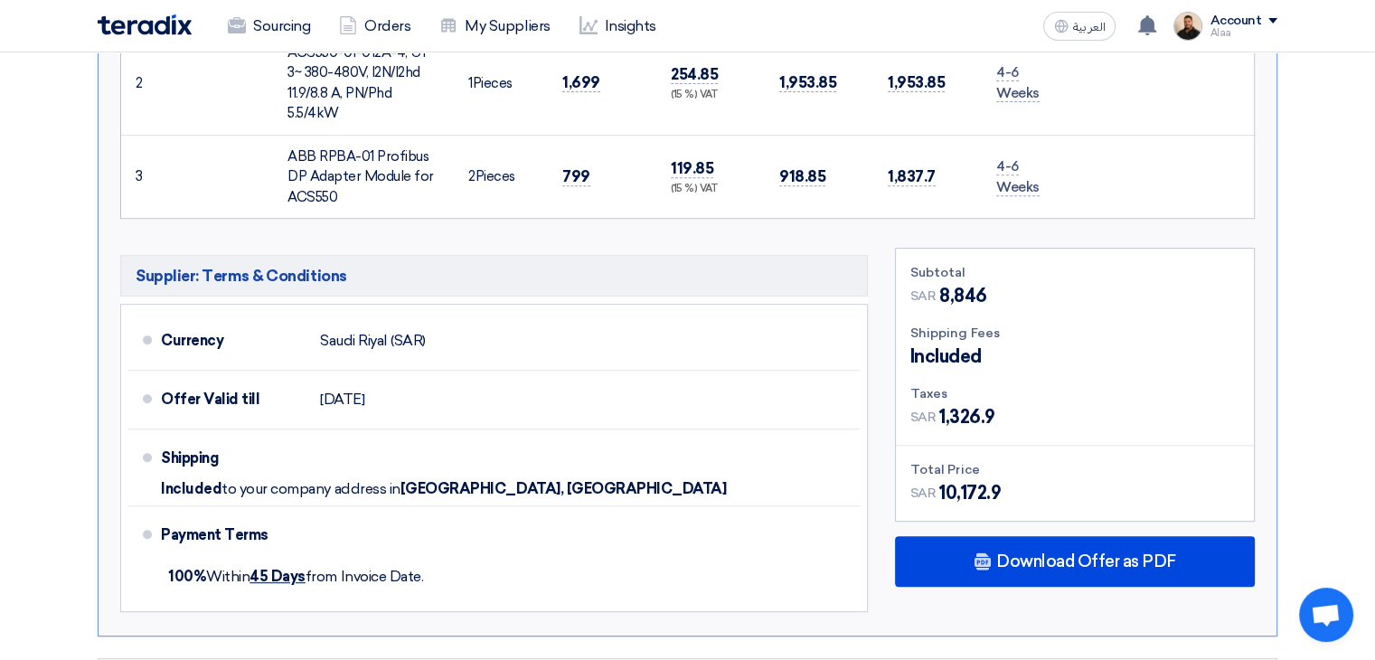
scroll to position [813, 0]
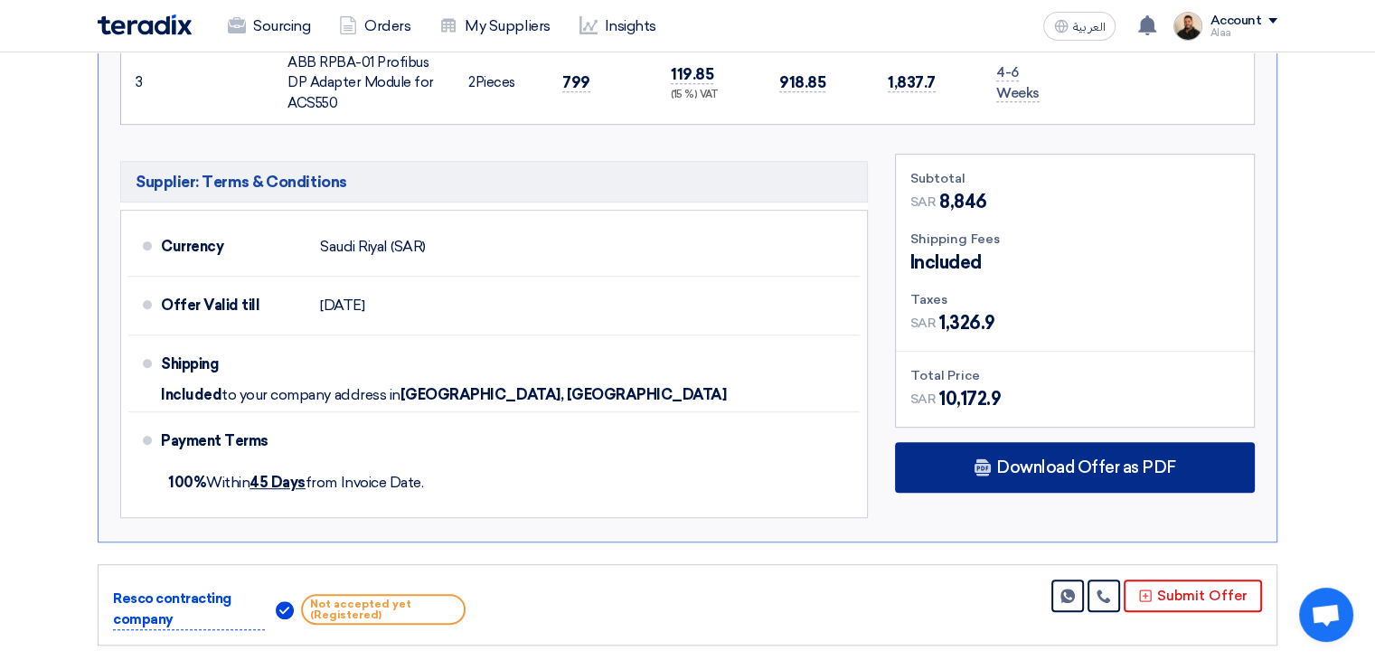
click at [966, 455] on div "Download Offer as PDF" at bounding box center [1075, 467] width 360 height 51
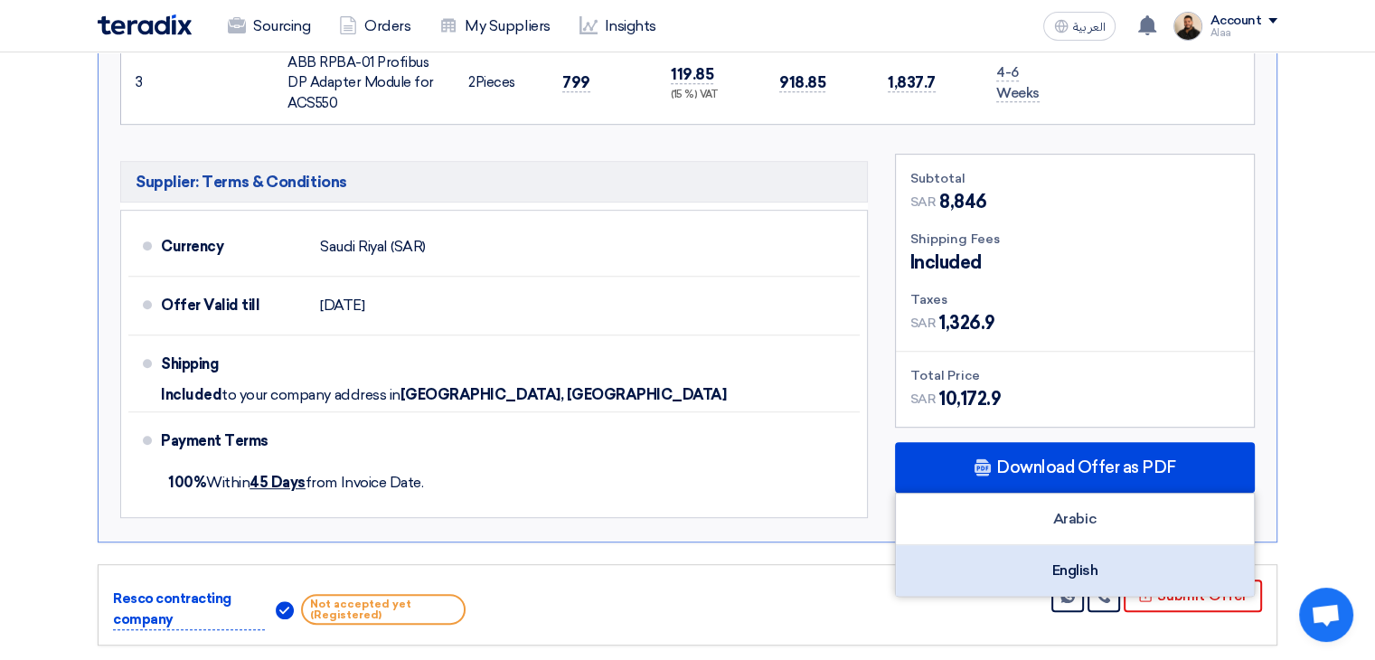
click at [1049, 564] on div "English" at bounding box center [1075, 570] width 358 height 51
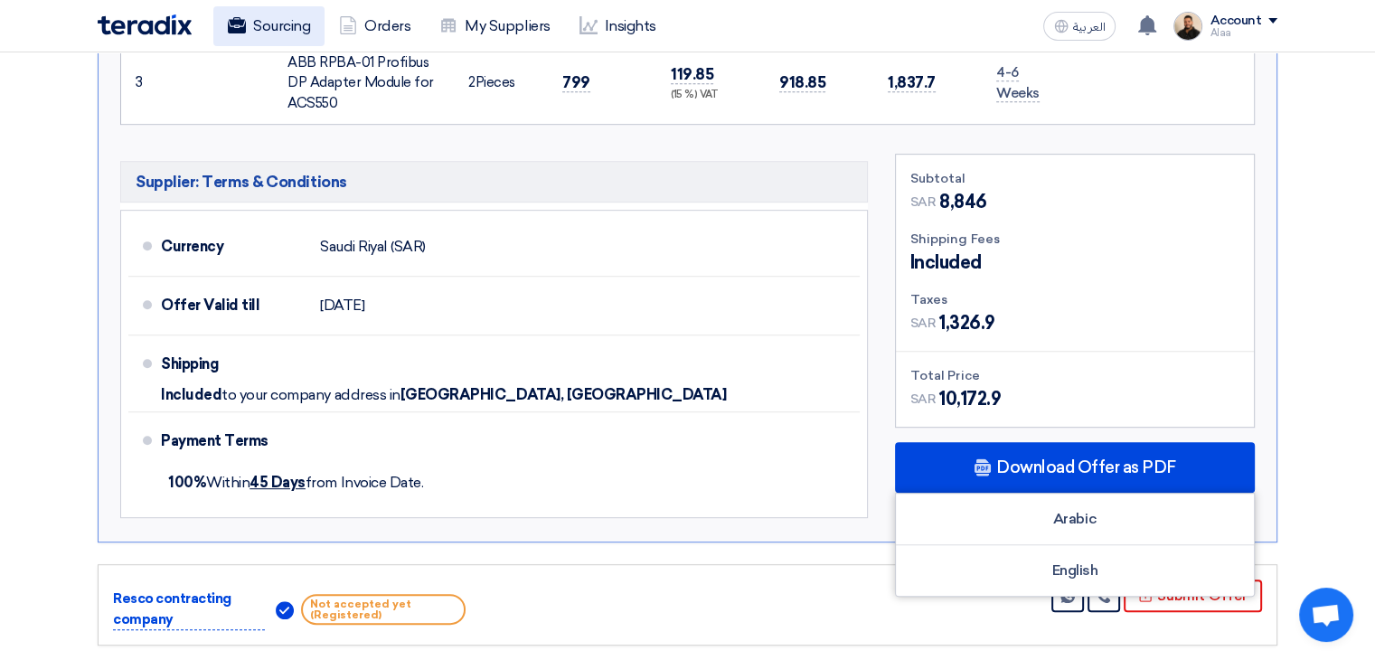
click at [271, 27] on link "Sourcing" at bounding box center [268, 26] width 111 height 40
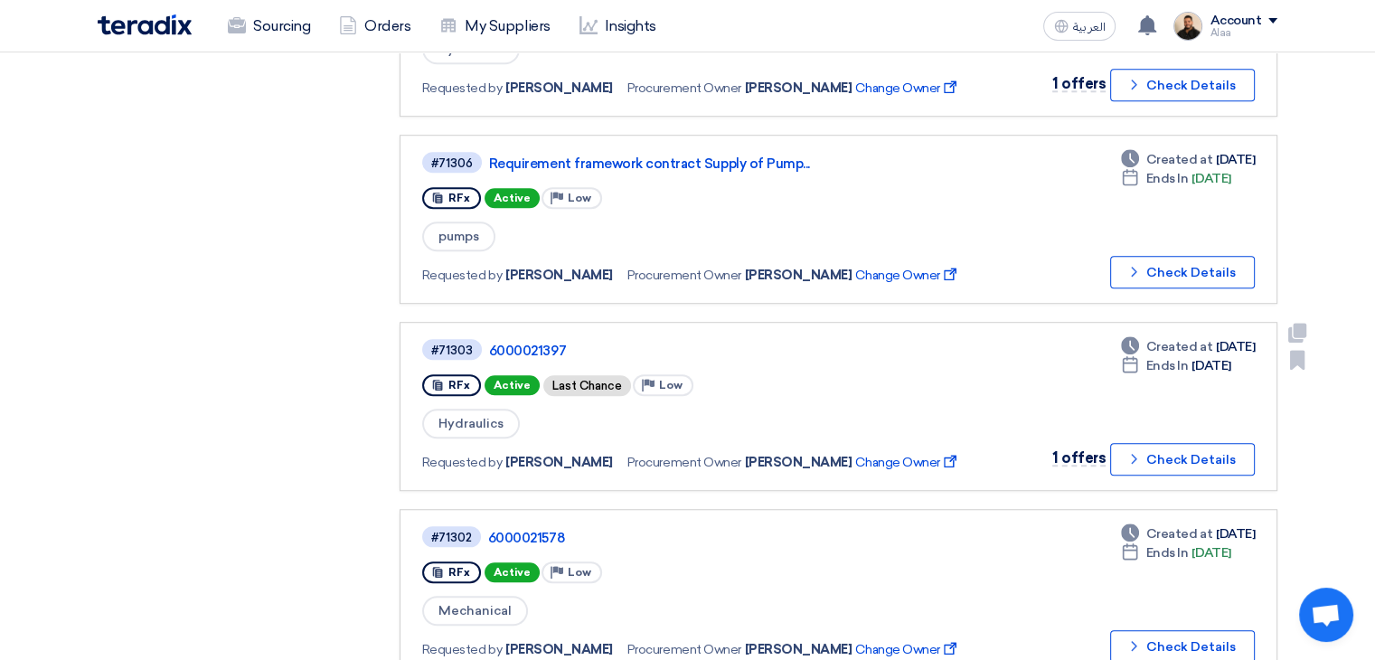
scroll to position [1265, 0]
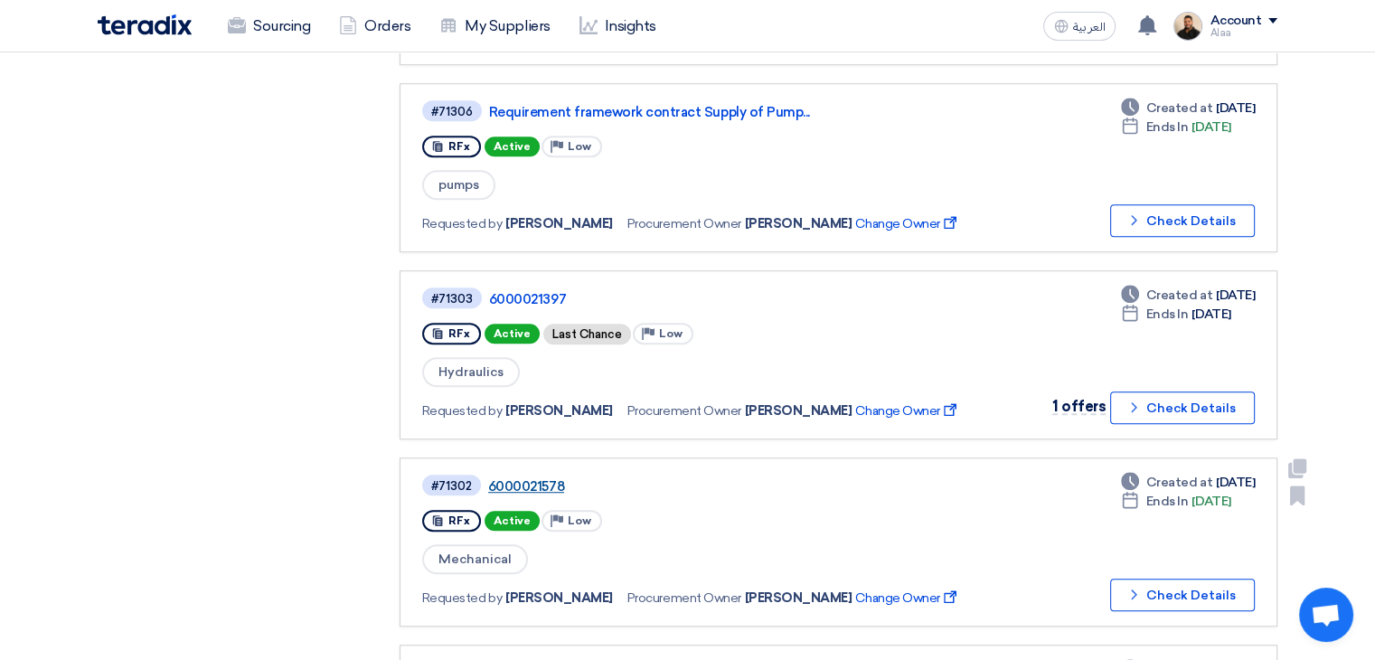
click at [549, 478] on link "6000021578" at bounding box center [714, 486] width 452 height 16
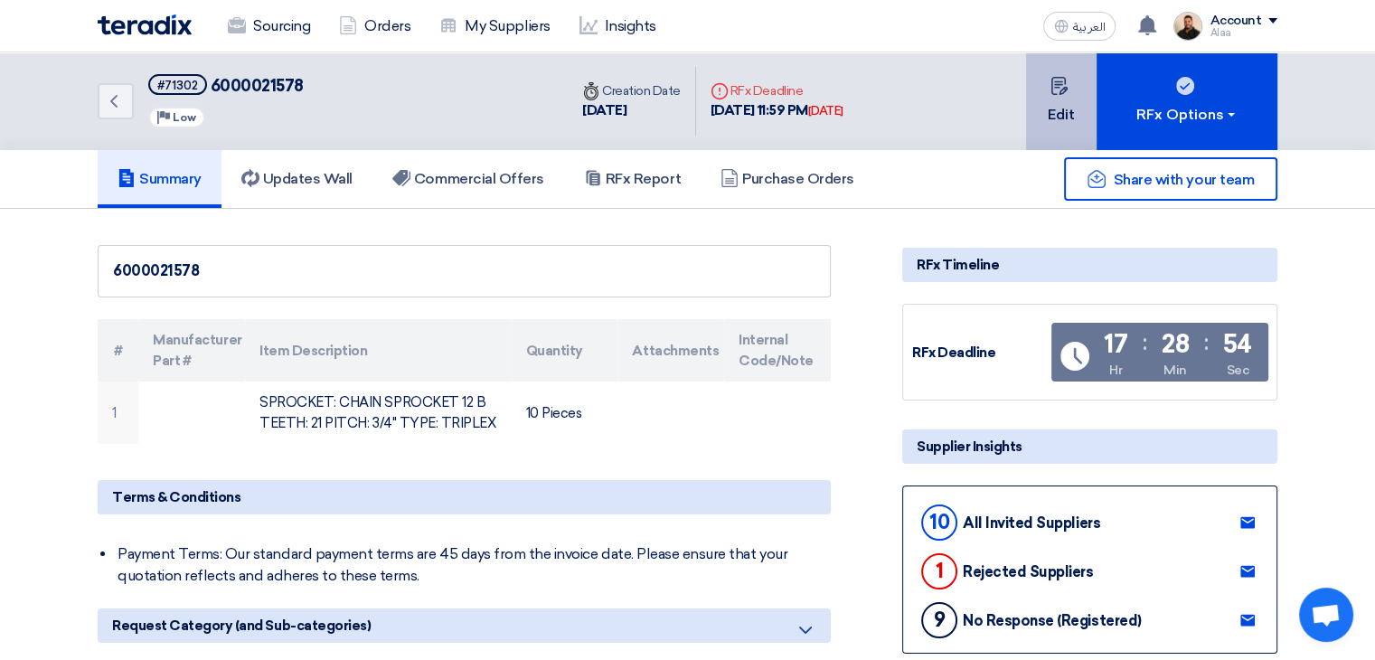
click at [1044, 131] on button "Edit" at bounding box center [1061, 101] width 71 height 98
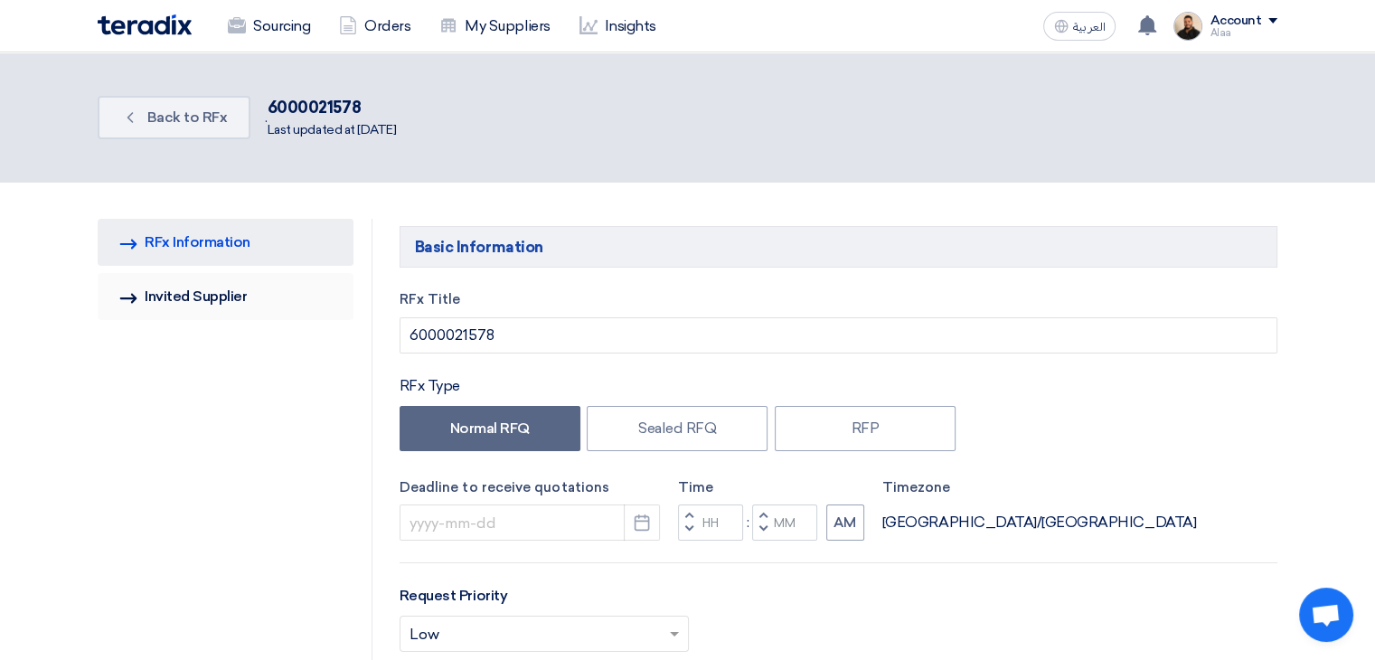
click at [218, 284] on link "Invited Suppliers Invited Supplier" at bounding box center [226, 296] width 256 height 47
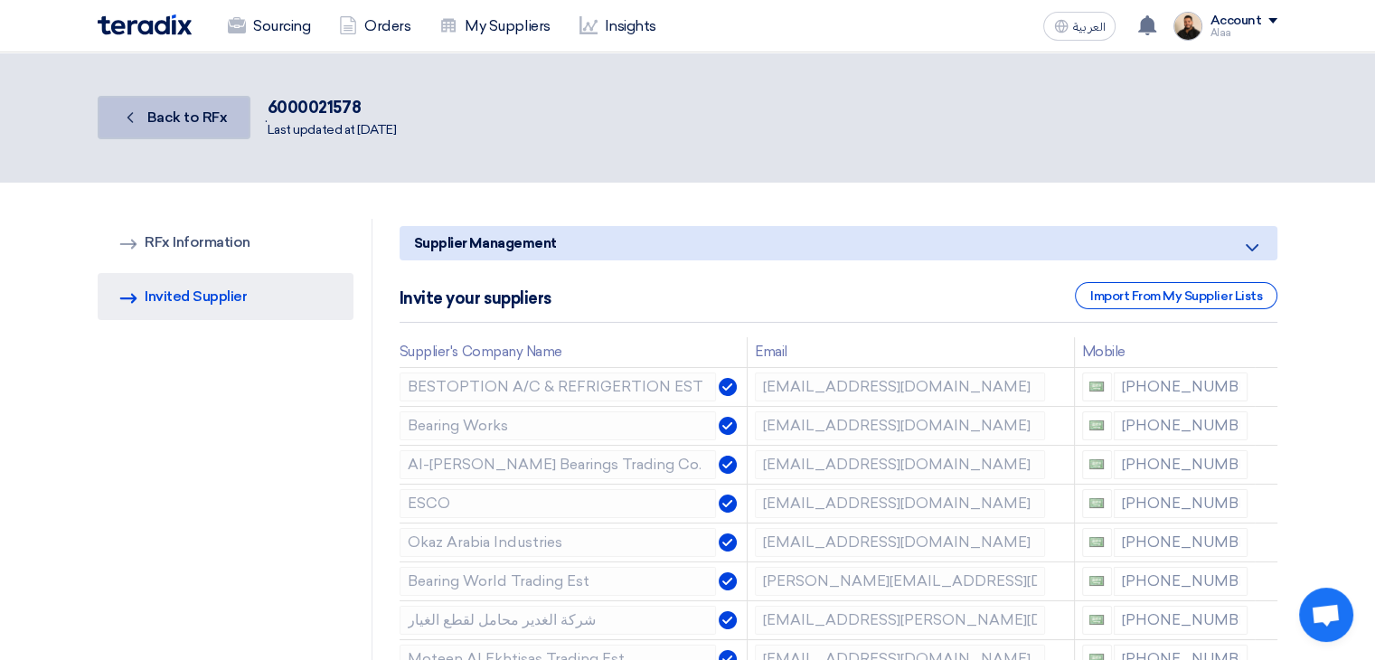
click at [216, 131] on link "Back Back to RFx" at bounding box center [174, 117] width 153 height 43
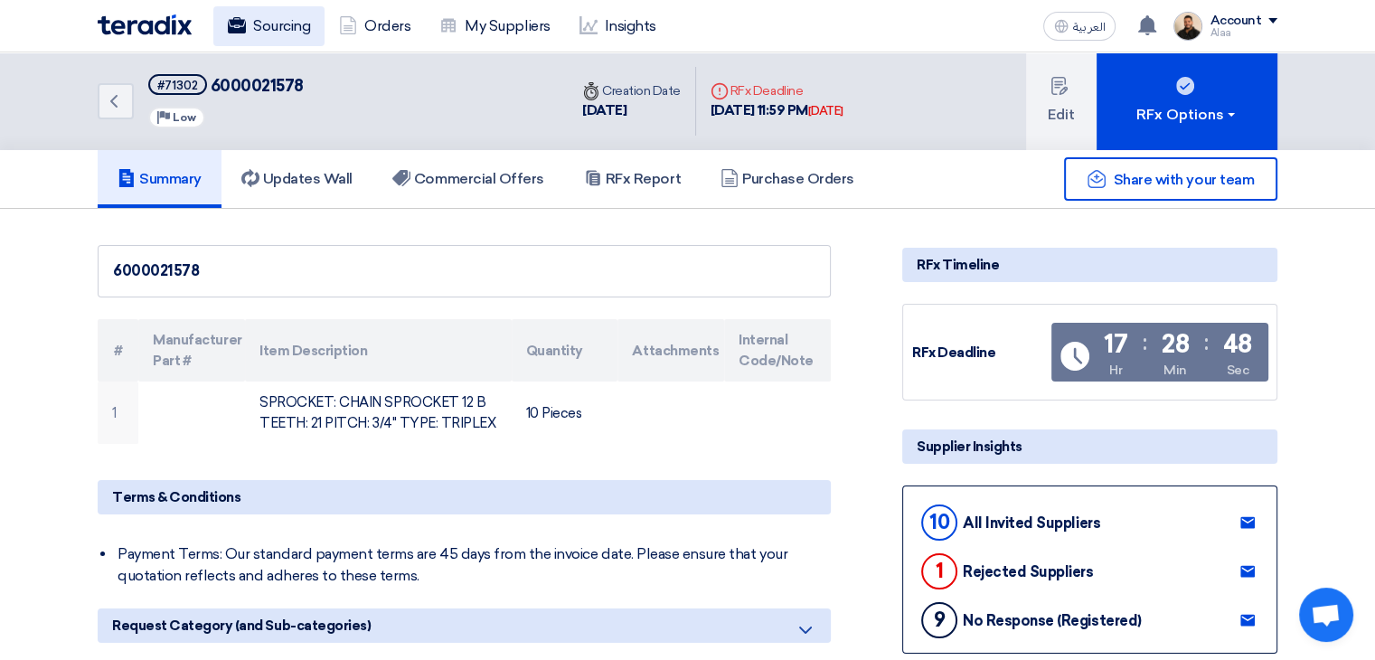
click at [263, 35] on link "Sourcing" at bounding box center [268, 26] width 111 height 40
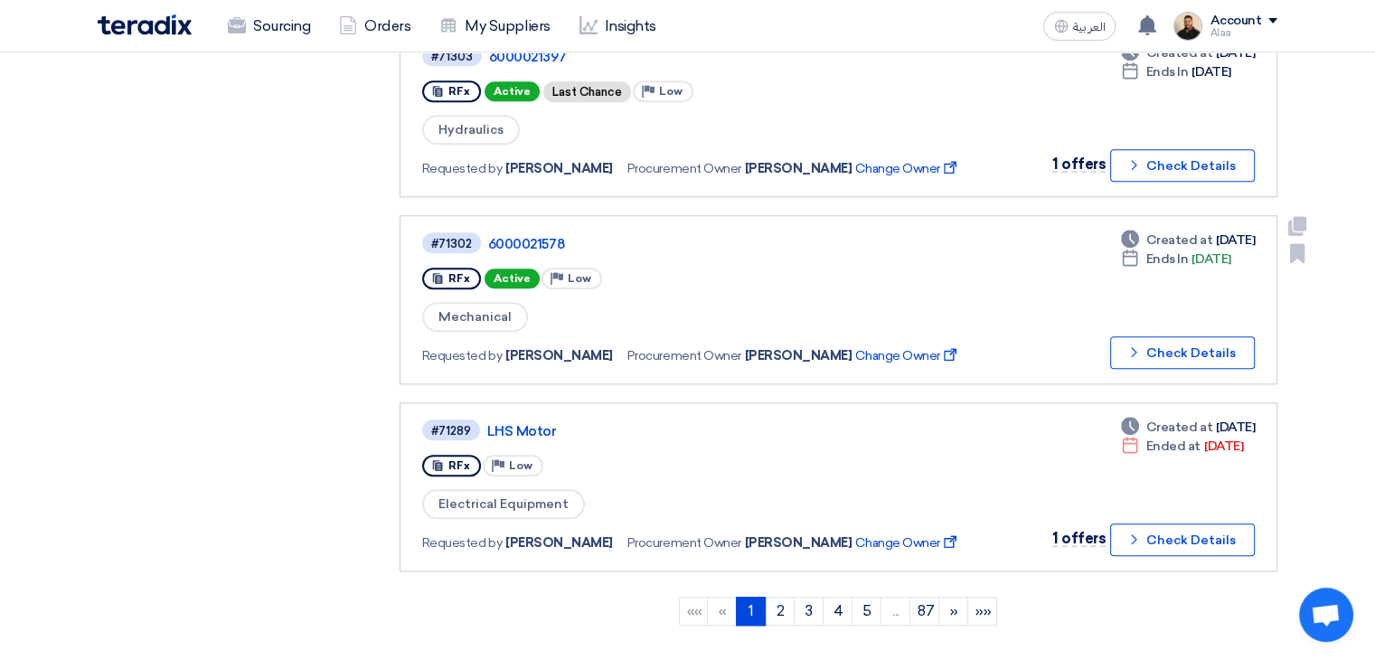
scroll to position [1627, 0]
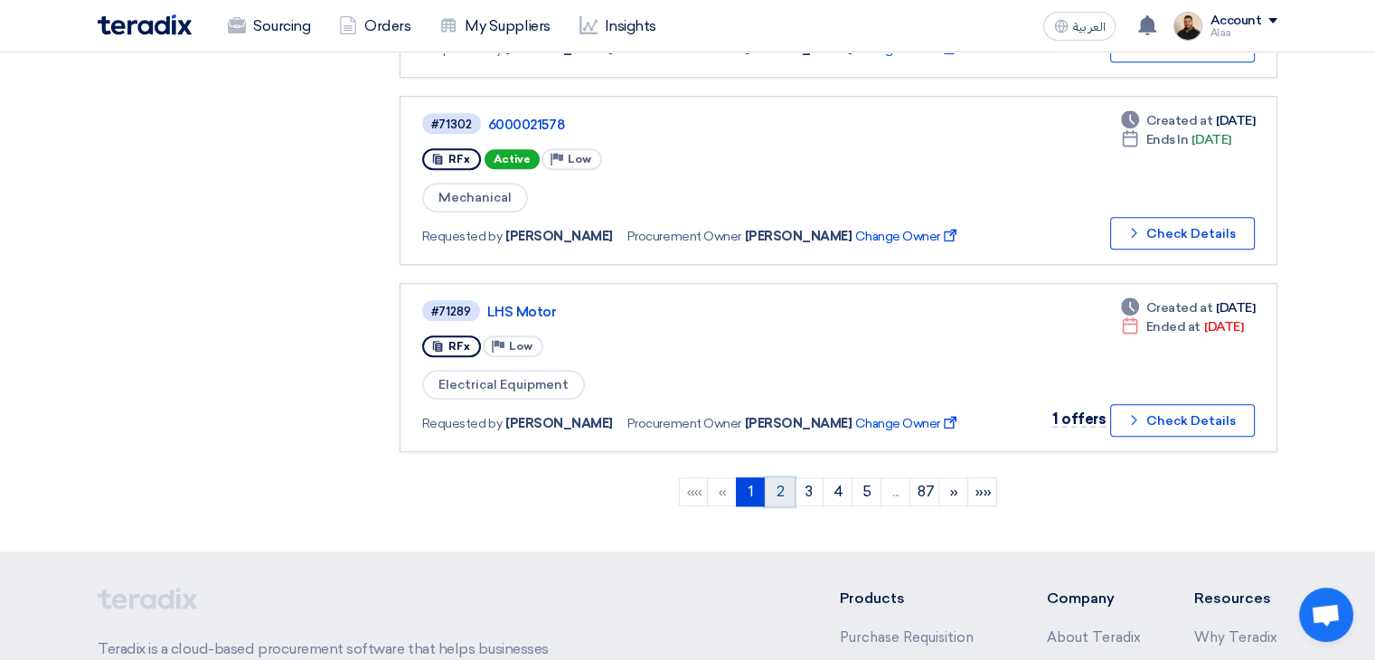
click at [778, 477] on link "2" at bounding box center [780, 491] width 30 height 29
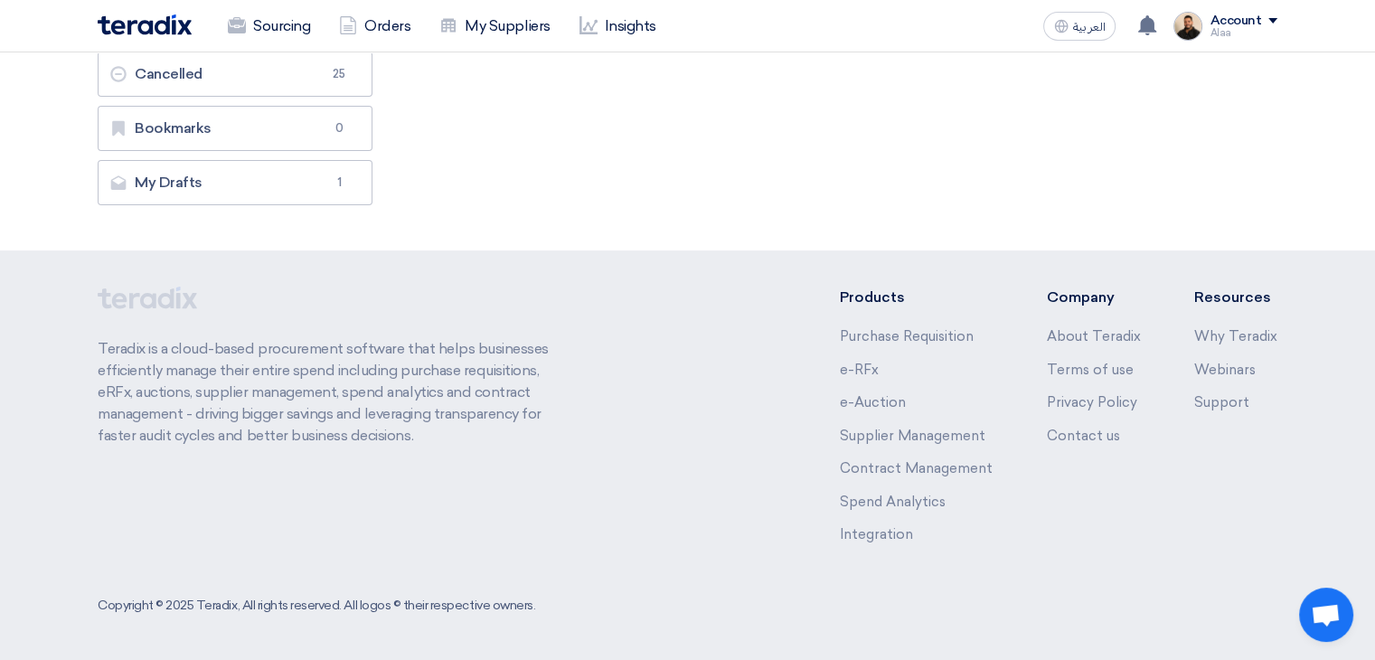
scroll to position [0, 0]
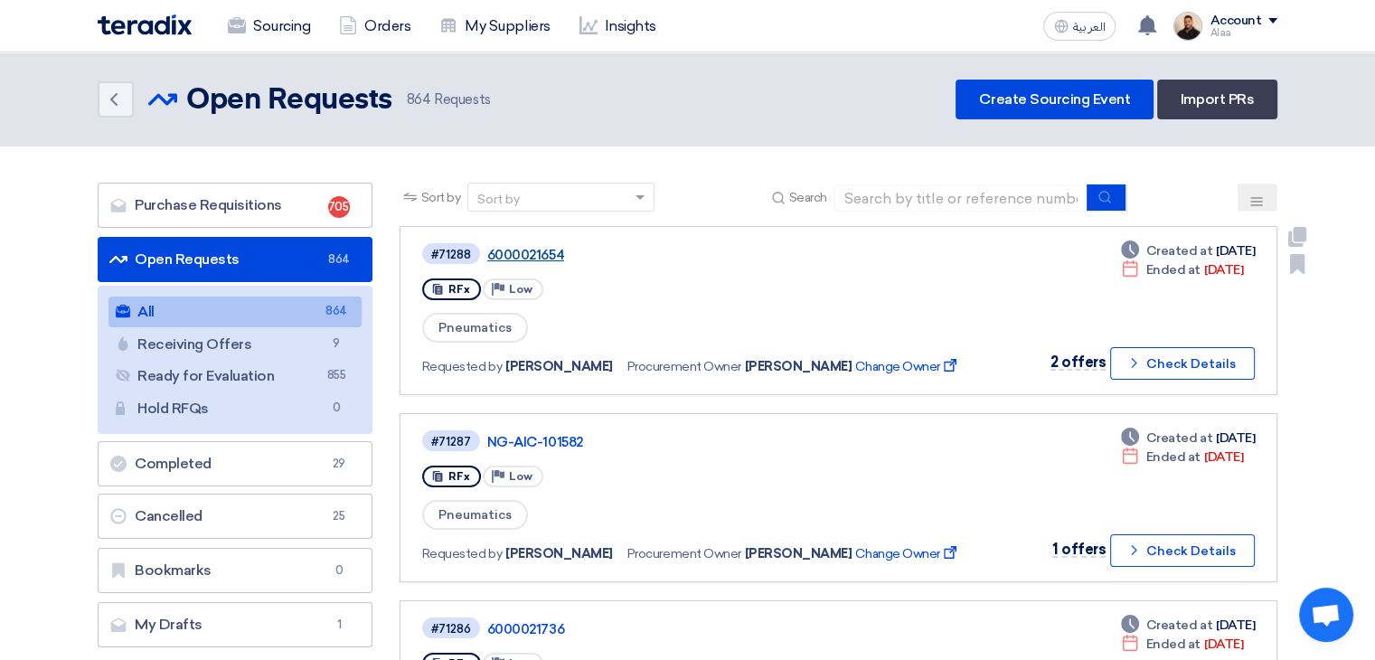
click at [529, 257] on link "6000021654" at bounding box center [713, 255] width 452 height 16
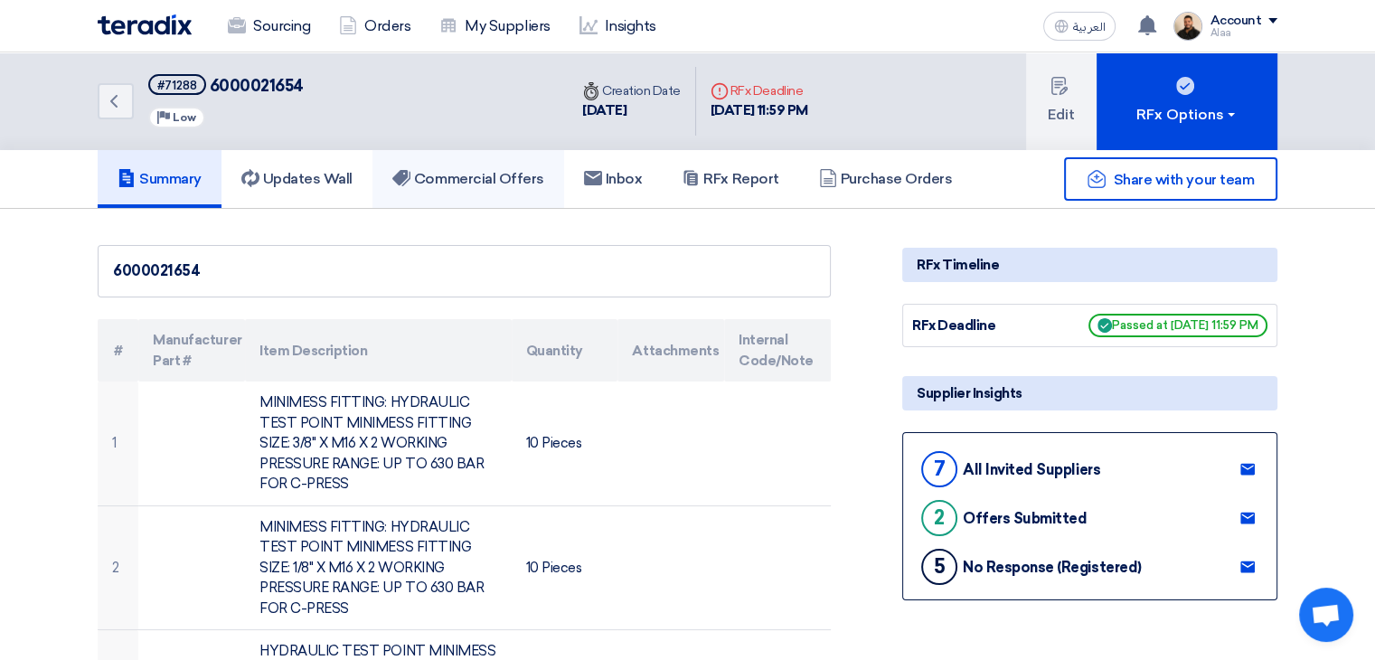
click at [531, 179] on h5 "Commercial Offers" at bounding box center [468, 179] width 152 height 18
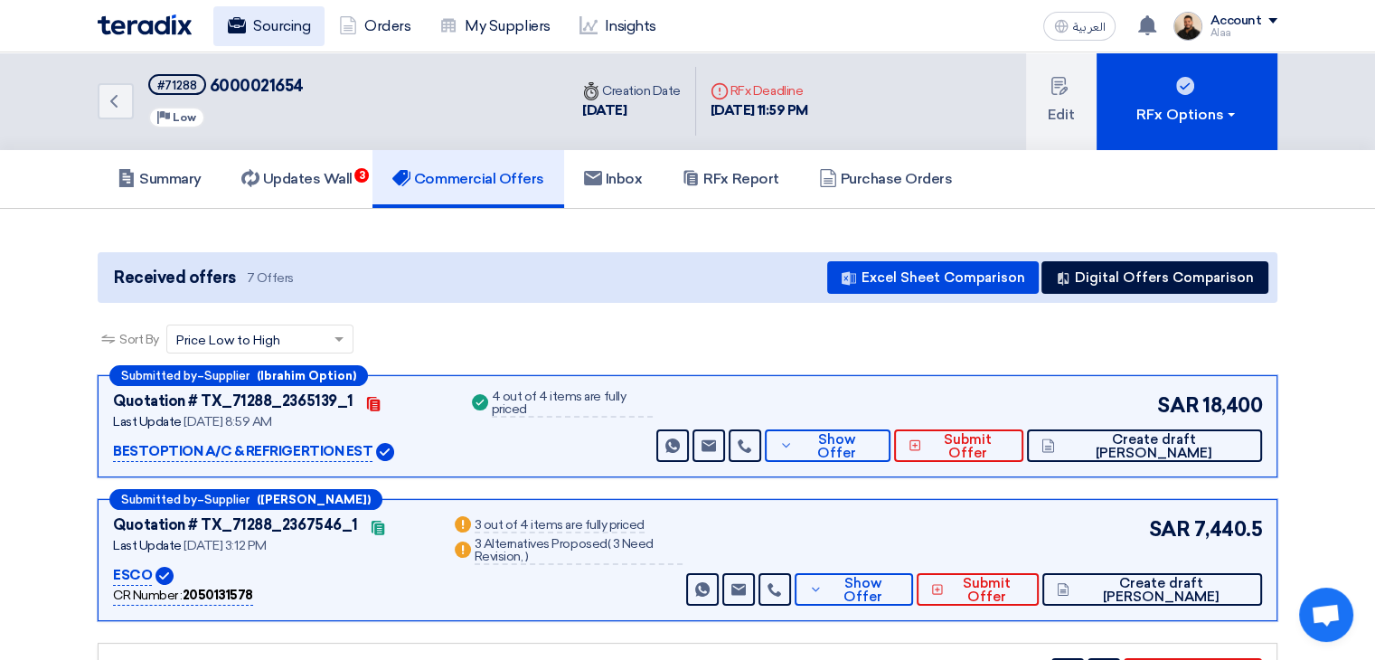
click at [287, 25] on link "Sourcing" at bounding box center [268, 26] width 111 height 40
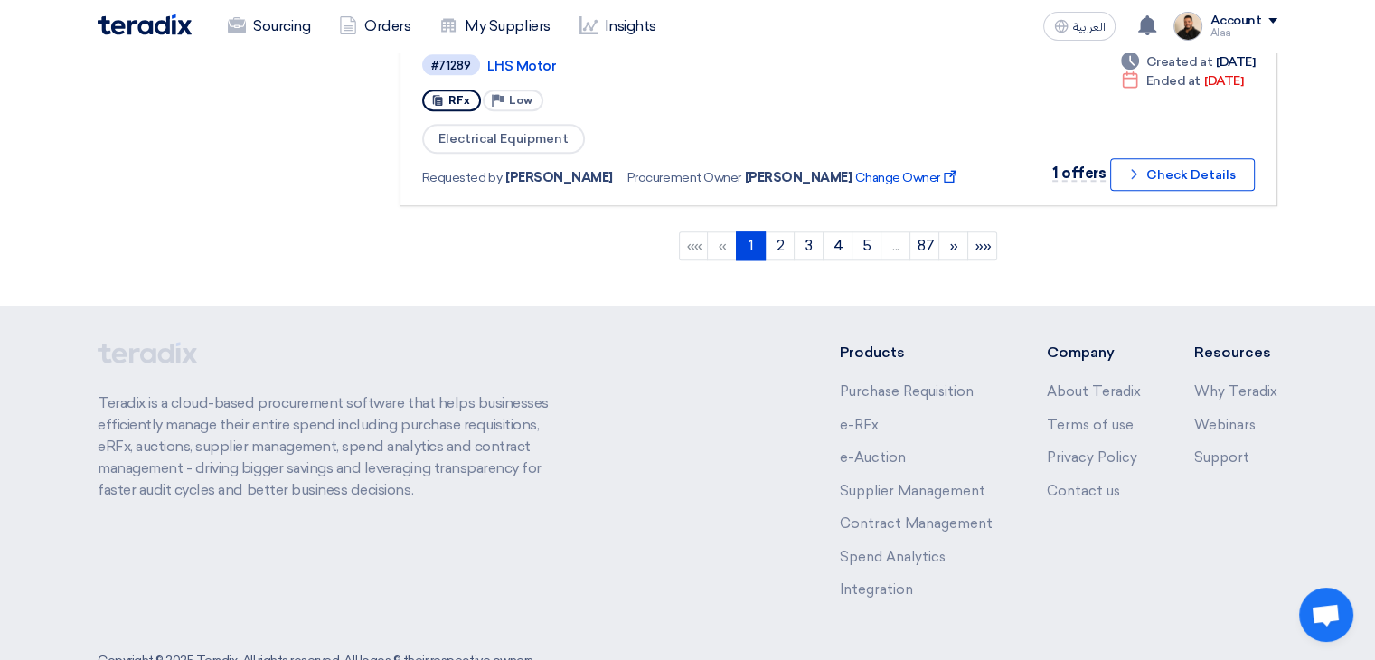
scroll to position [1898, 0]
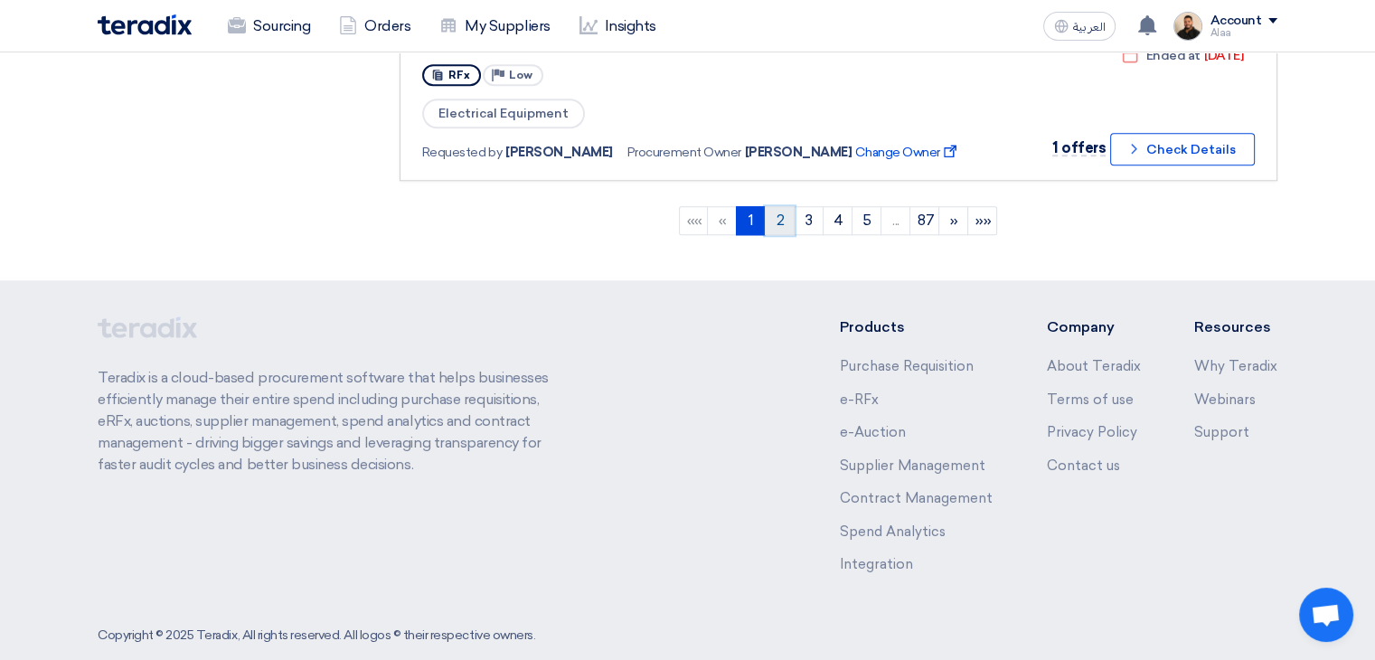
click at [785, 206] on link "2" at bounding box center [780, 220] width 30 height 29
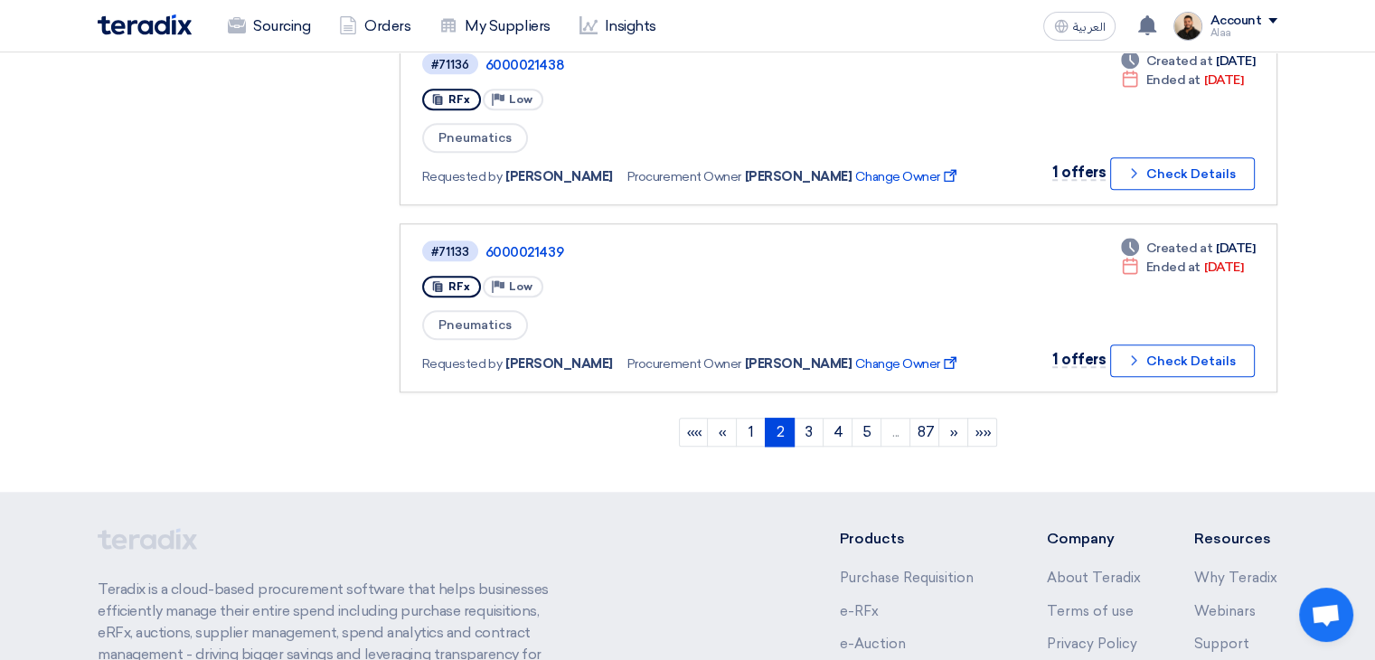
scroll to position [1717, 0]
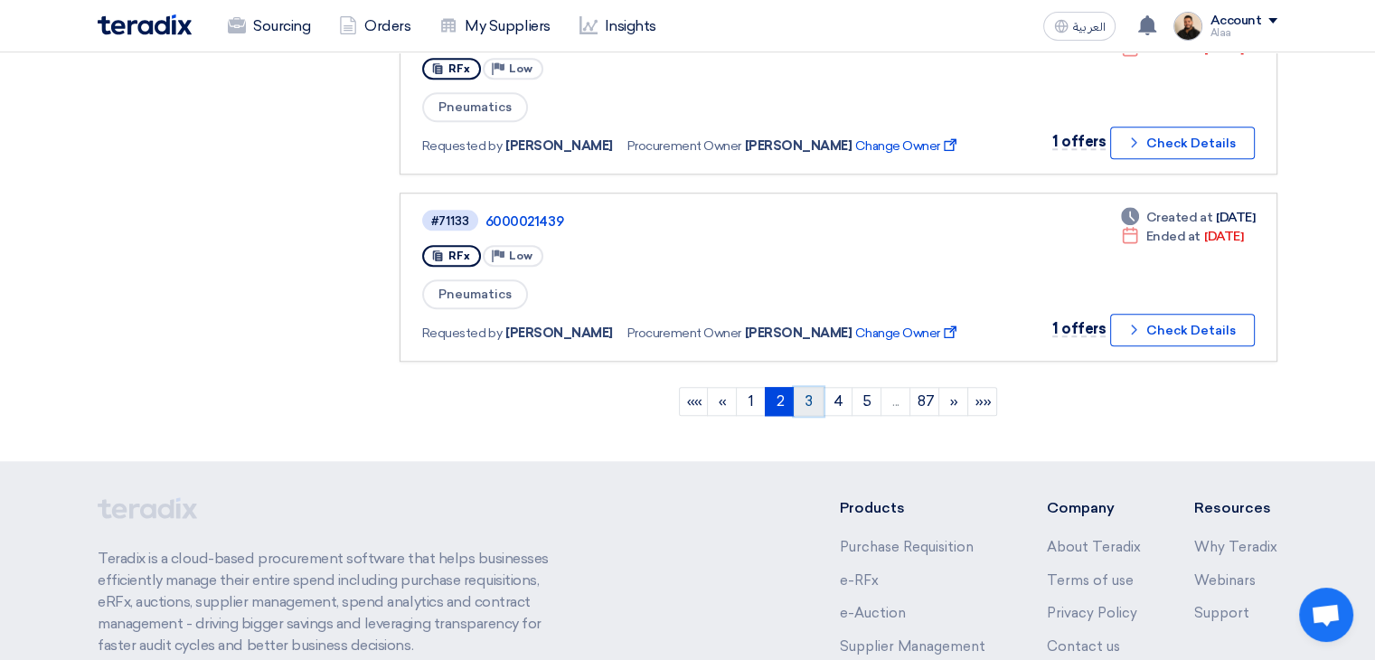
click at [808, 387] on link "3" at bounding box center [809, 401] width 30 height 29
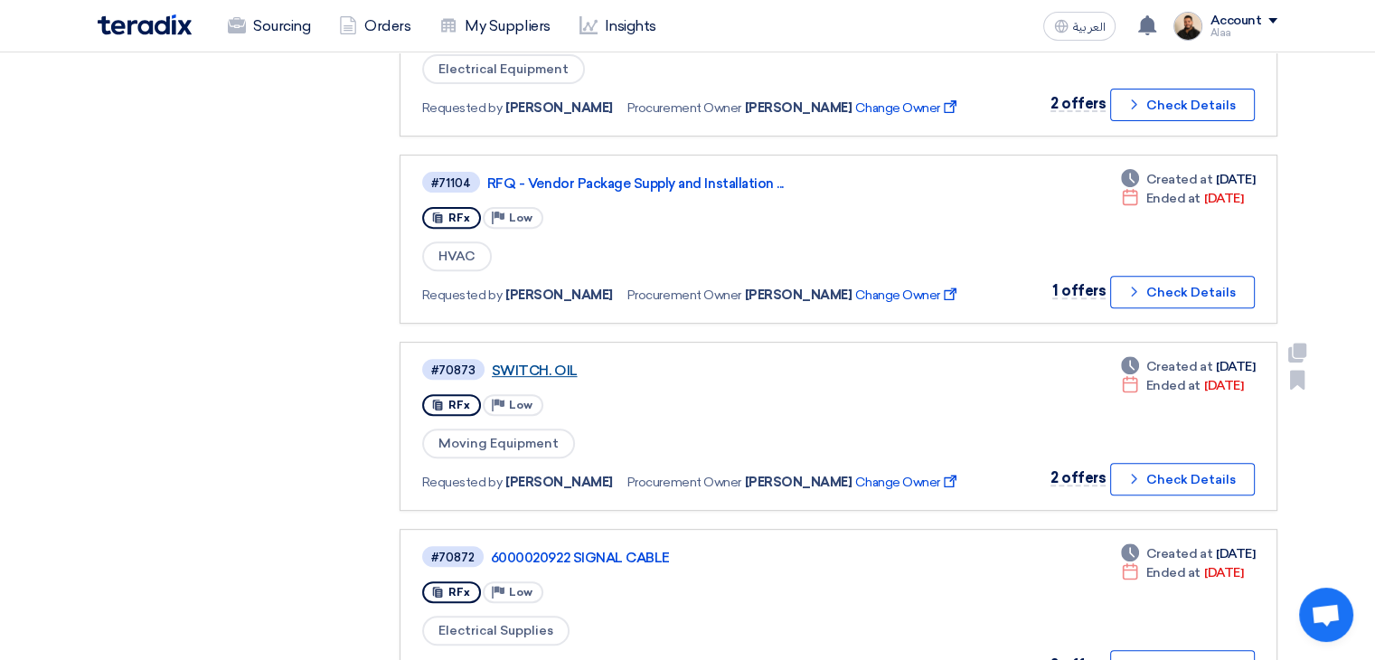
scroll to position [723, 0]
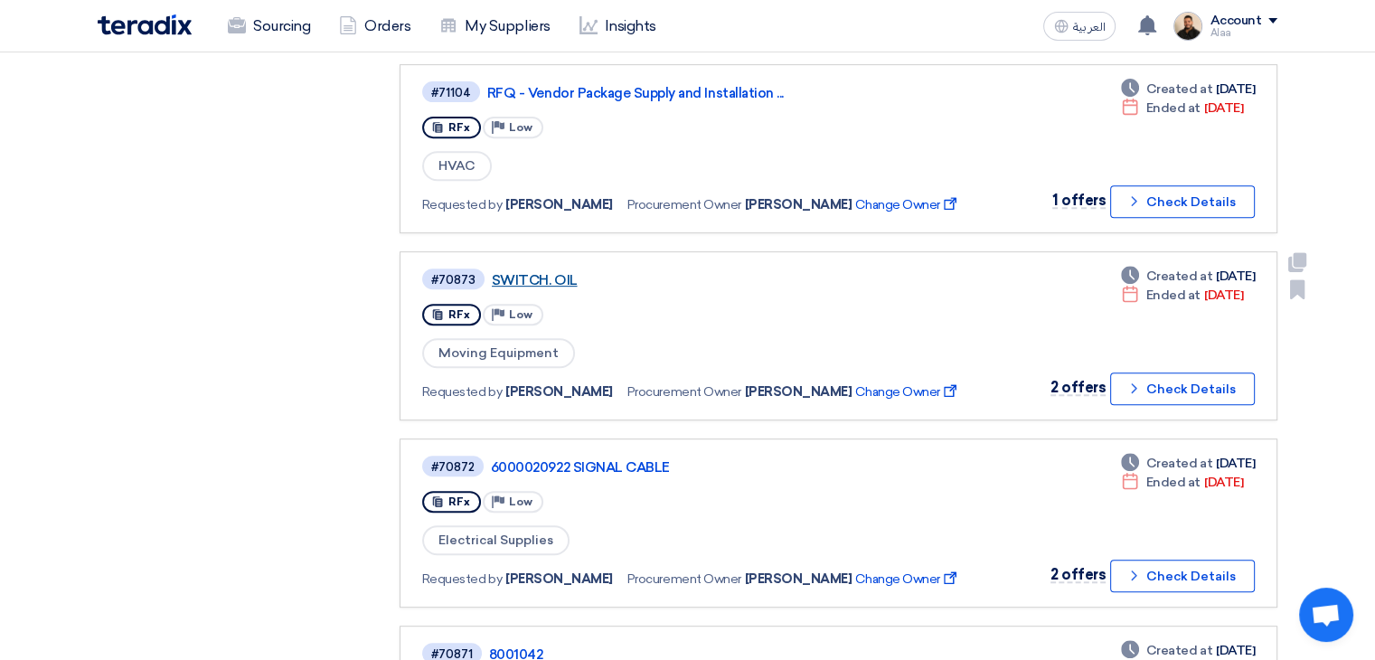
click at [542, 272] on link "SWITCH. OIL" at bounding box center [718, 280] width 452 height 16
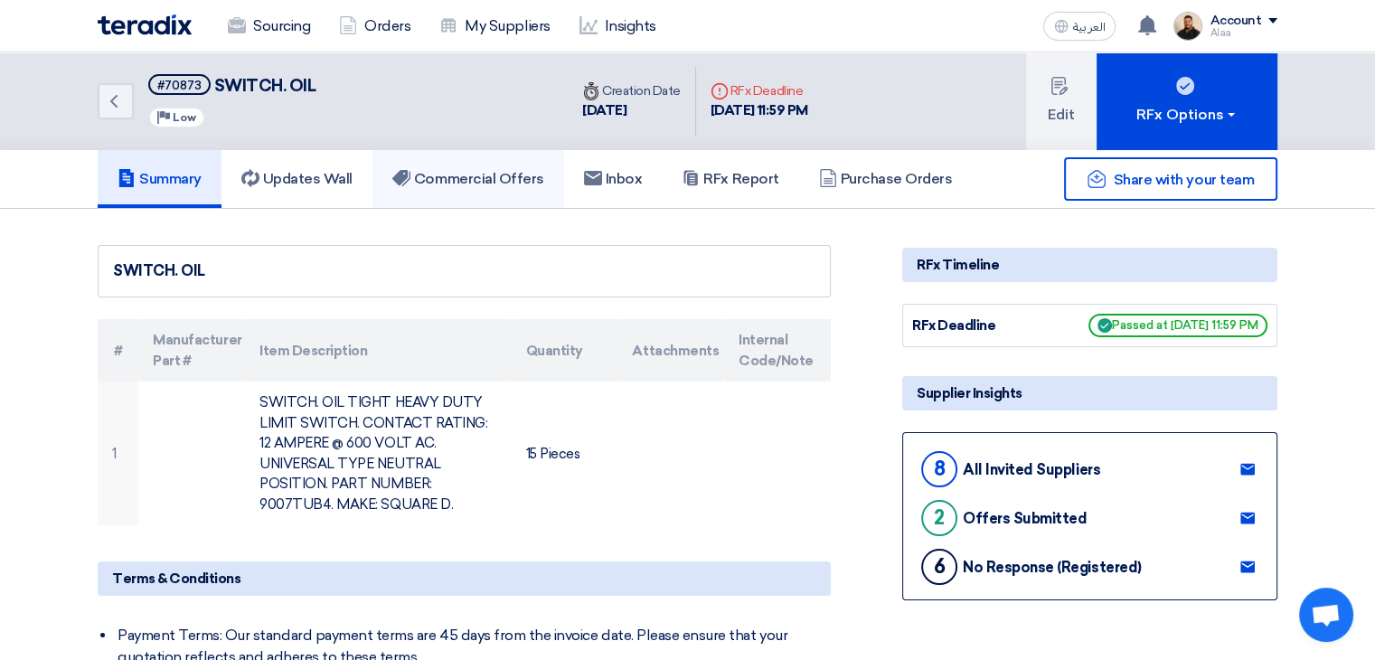
click at [487, 189] on link "Commercial Offers" at bounding box center [468, 179] width 192 height 58
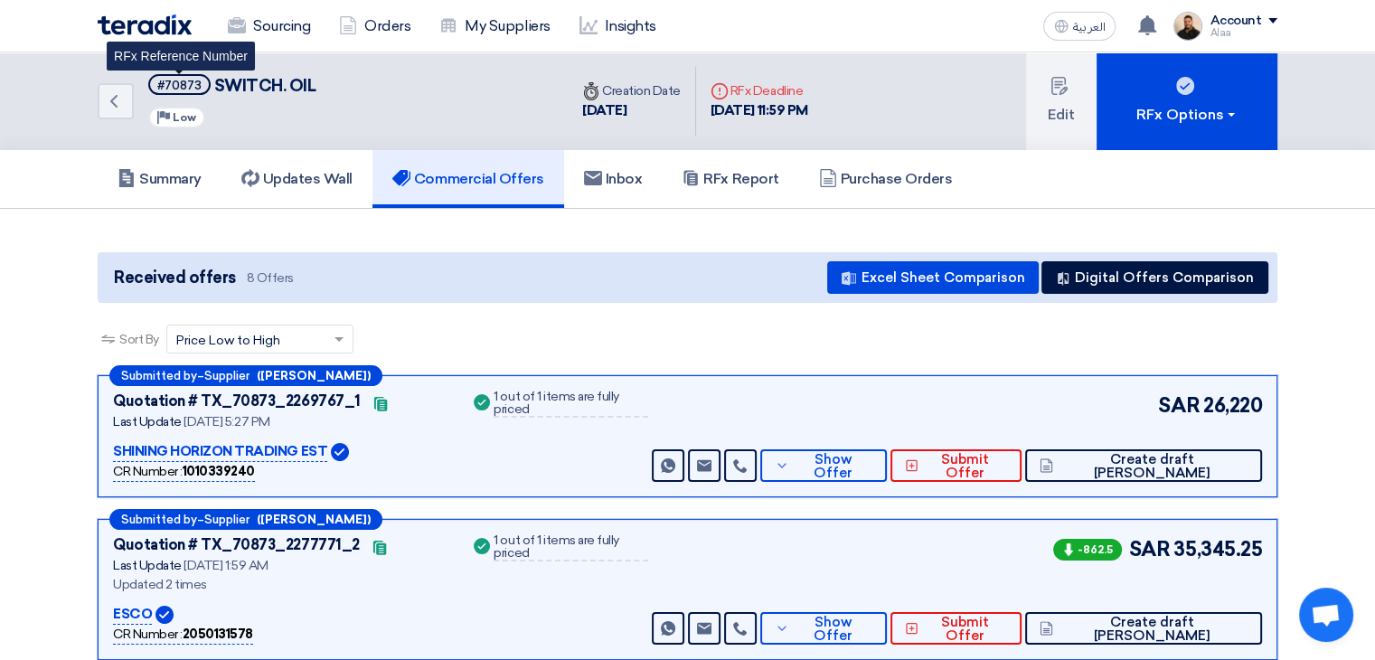
click at [186, 90] on div "#70873" at bounding box center [179, 86] width 44 height 12
copy div "70873"
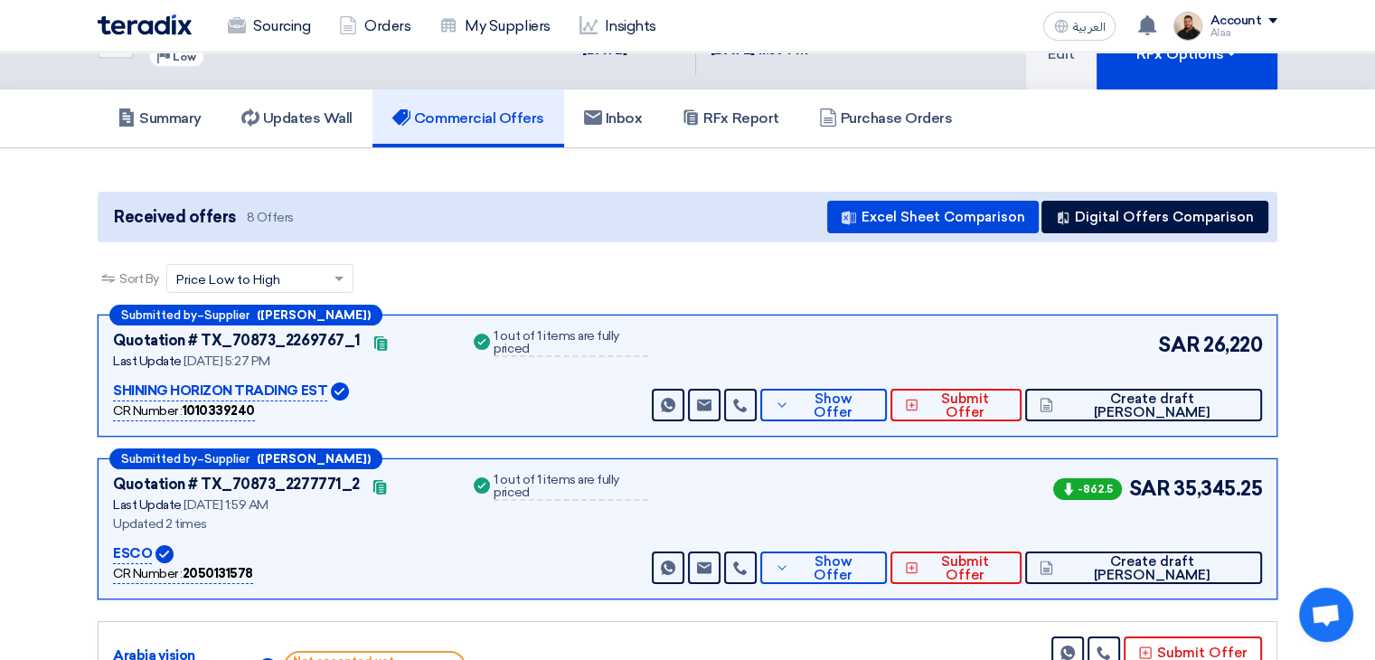
scroll to position [90, 0]
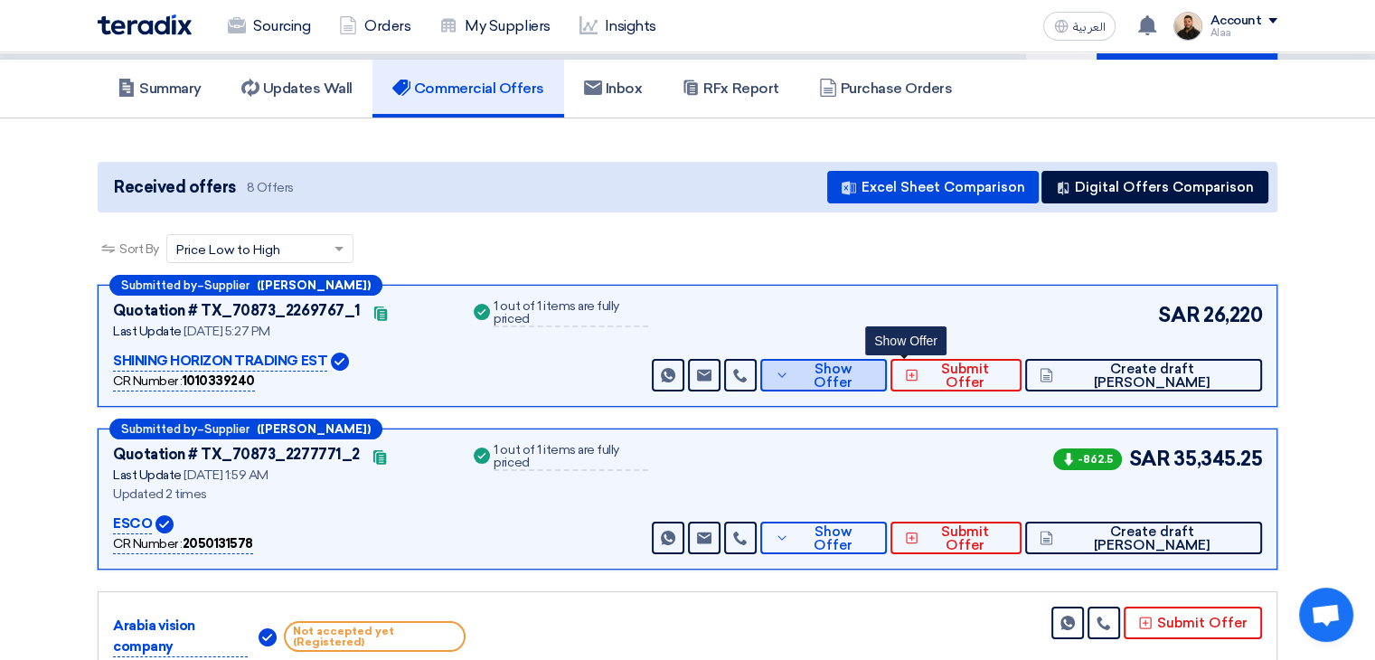
click at [875, 368] on button "Show Offer" at bounding box center [823, 375] width 127 height 33
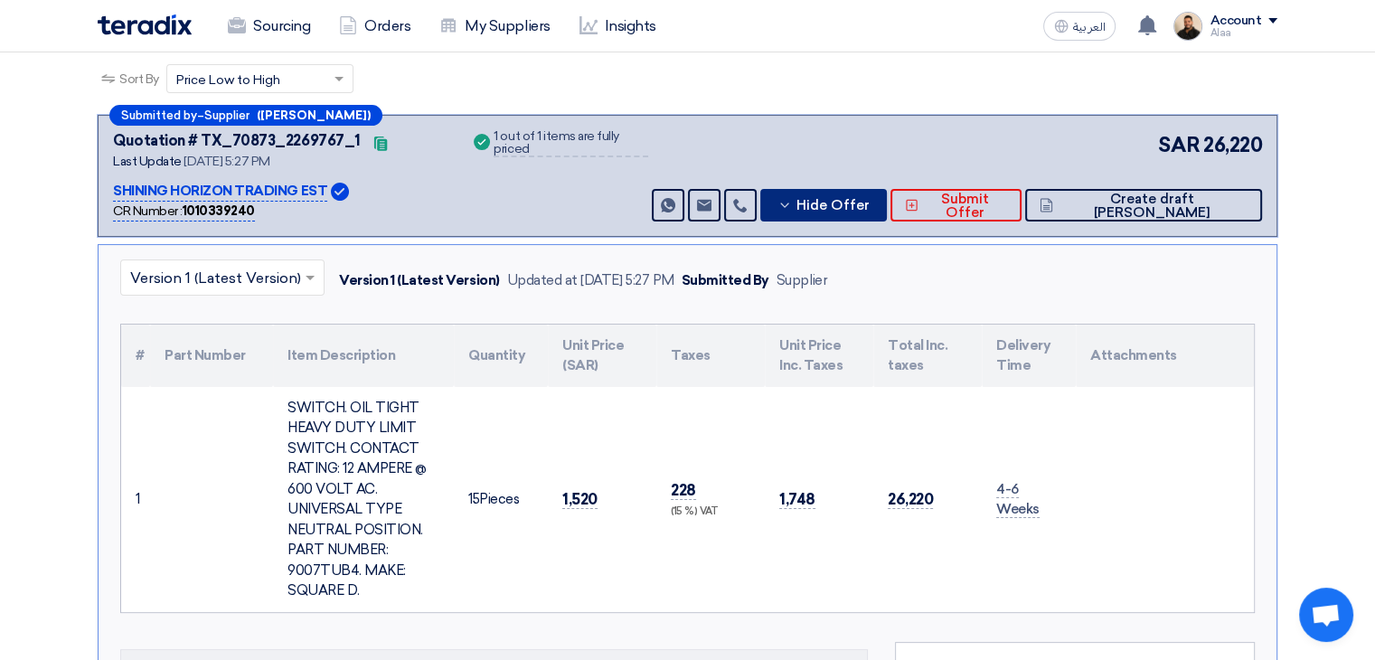
scroll to position [271, 0]
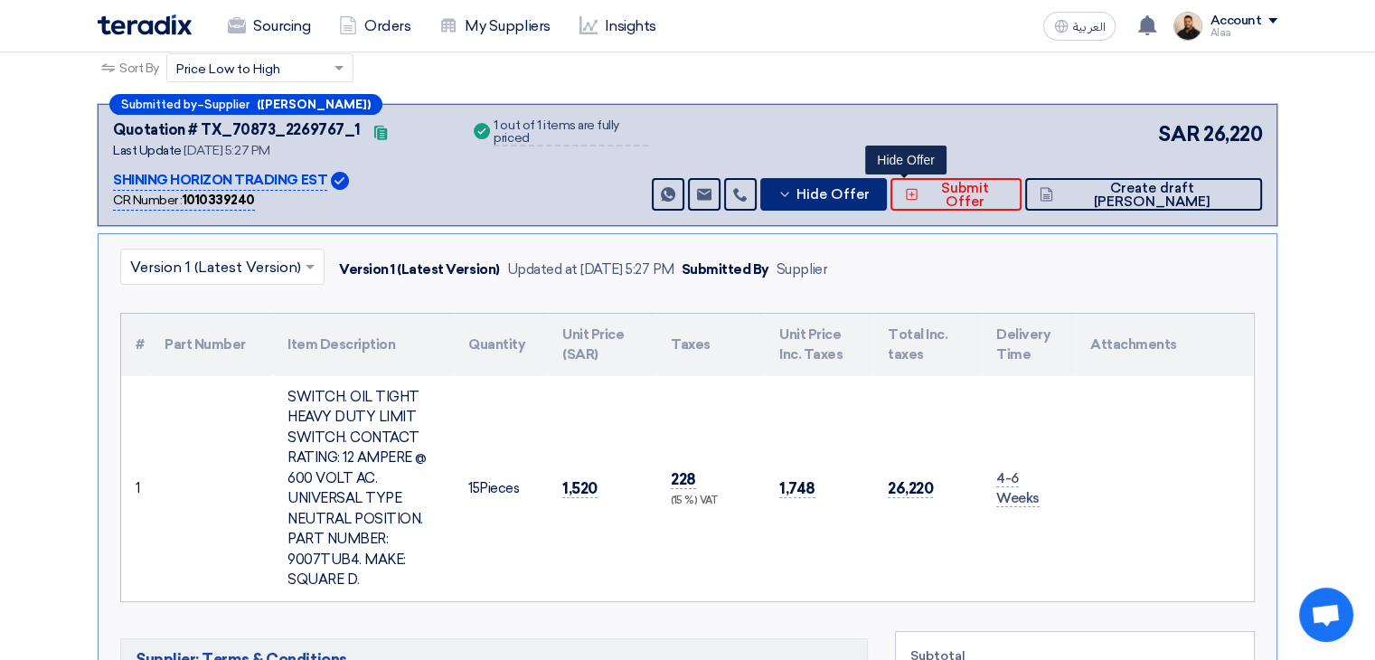
click at [792, 199] on icon at bounding box center [784, 194] width 14 height 14
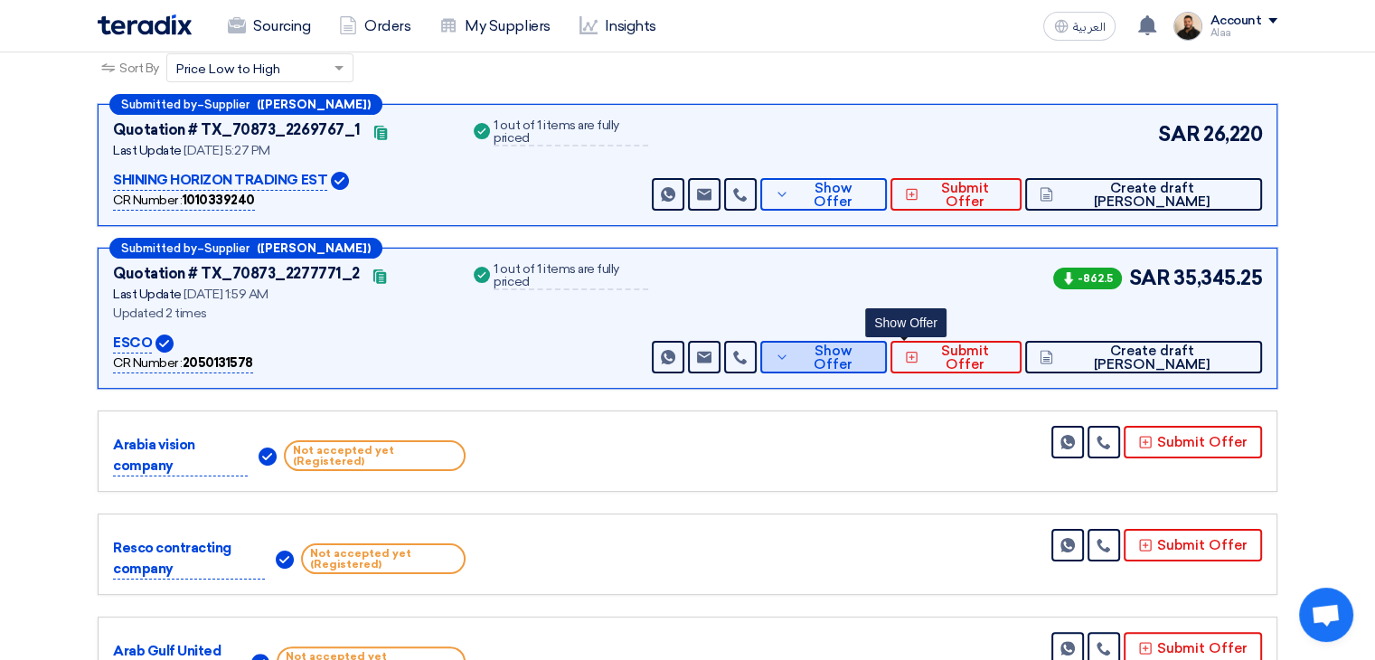
click at [872, 362] on span "Show Offer" at bounding box center [833, 357] width 79 height 27
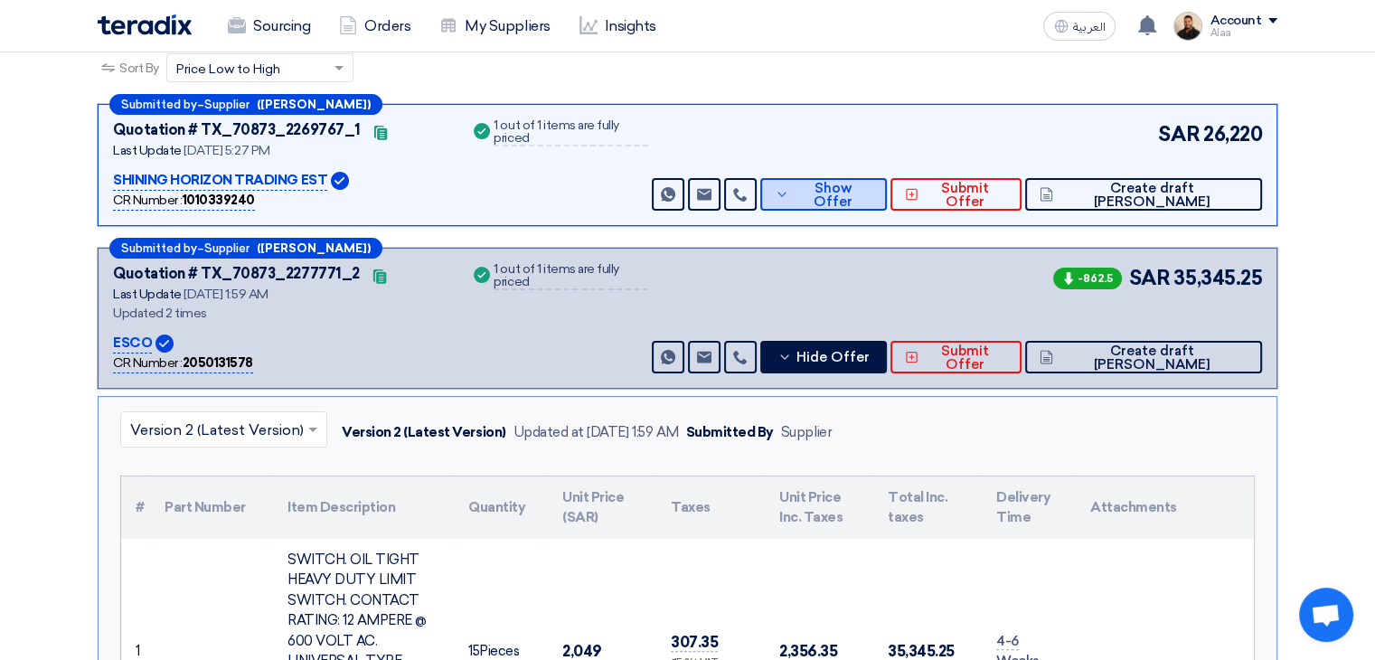
click at [872, 193] on span "Show Offer" at bounding box center [833, 195] width 79 height 27
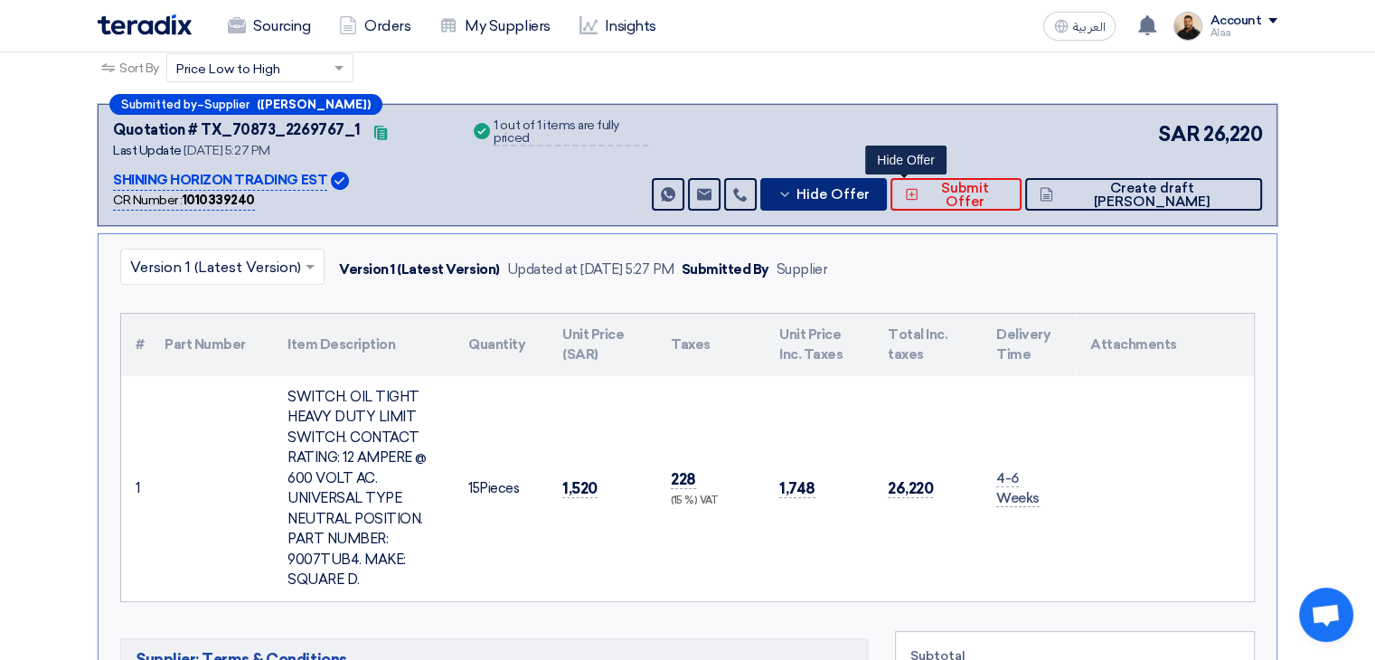
click at [870, 198] on span "Hide Offer" at bounding box center [832, 195] width 73 height 14
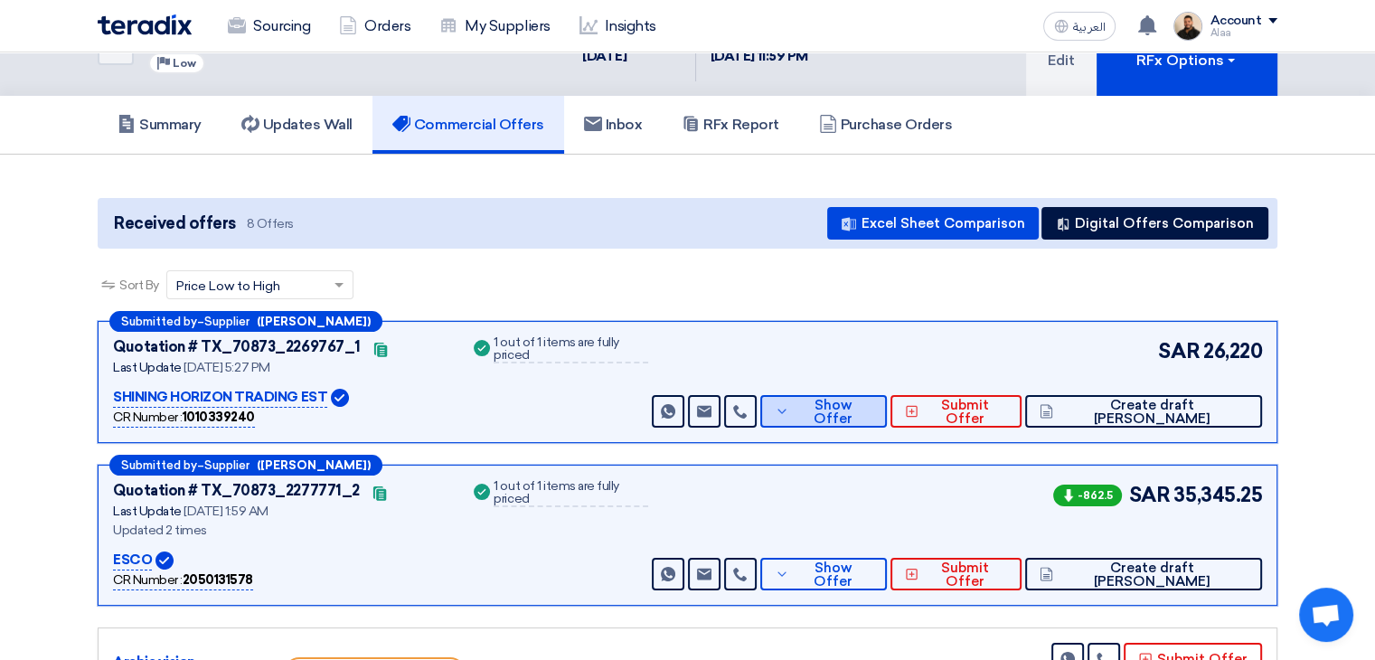
scroll to position [0, 0]
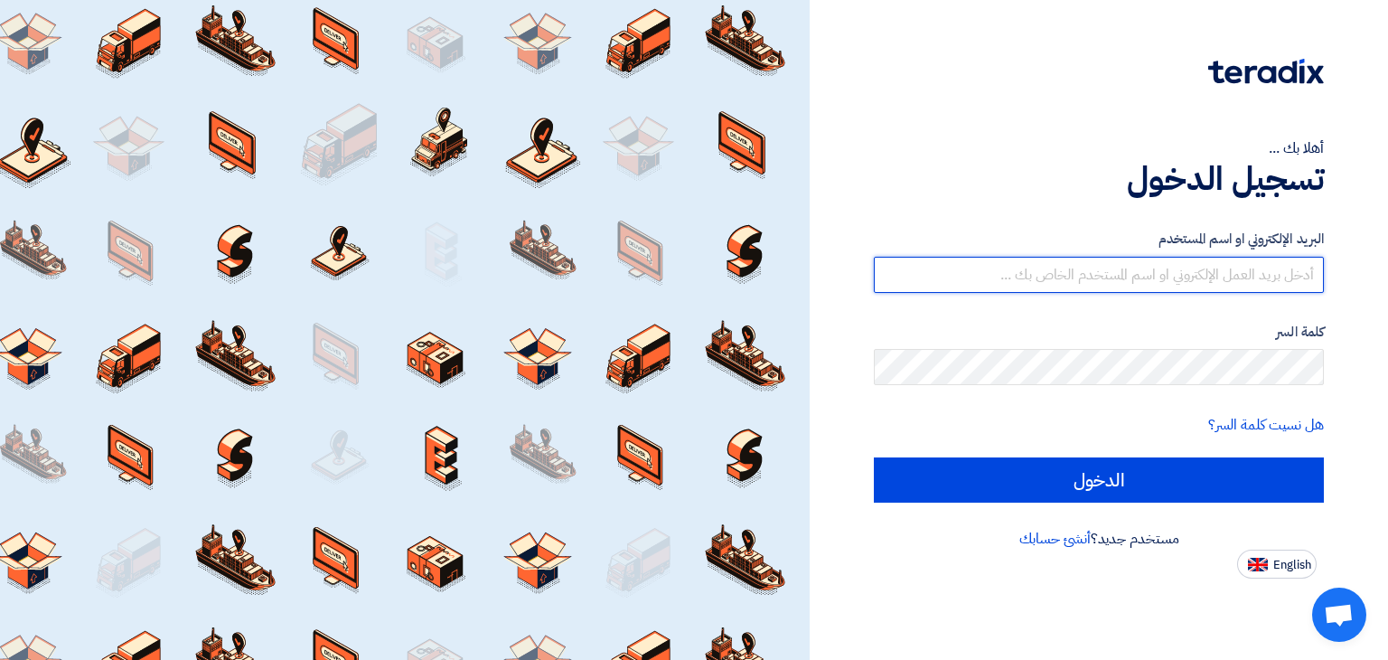
click at [1199, 278] on input "text" at bounding box center [1099, 275] width 450 height 36
type input "[EMAIL_ADDRESS][DOMAIN_NAME]"
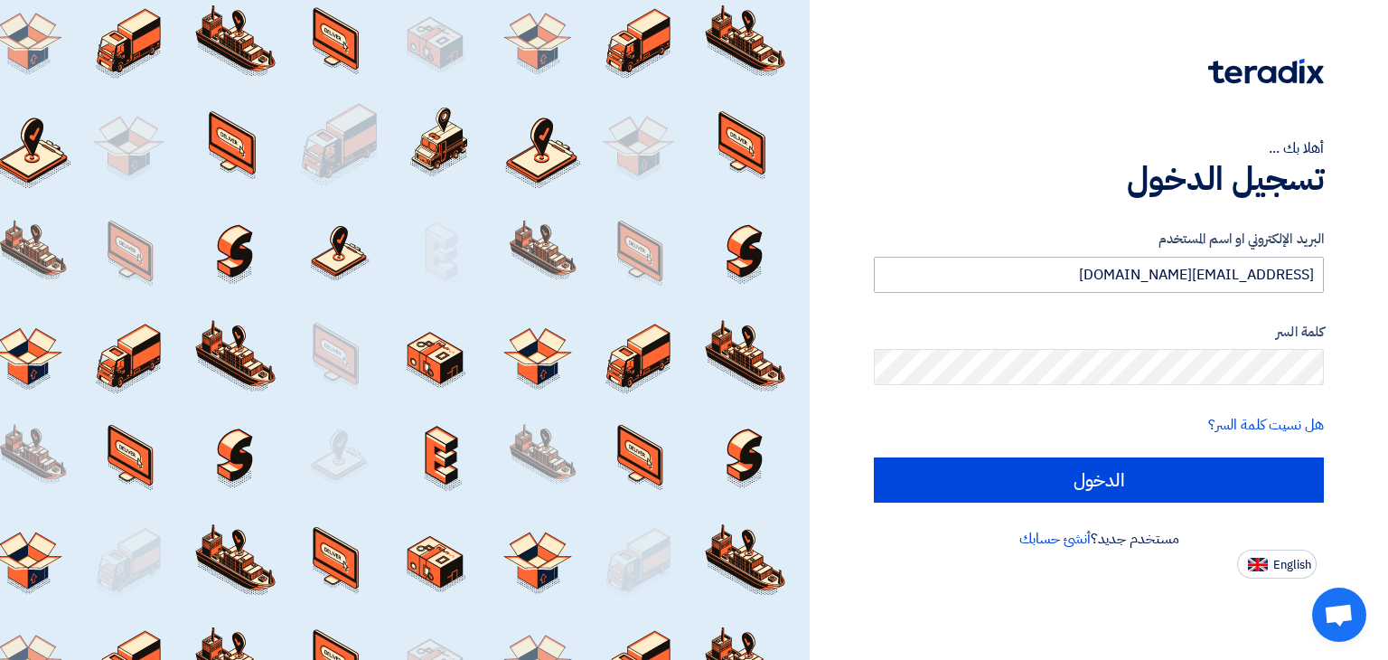
click at [874, 457] on input "الدخول" at bounding box center [1099, 479] width 450 height 45
type input "Sign in"
